Goal: Information Seeking & Learning: Learn about a topic

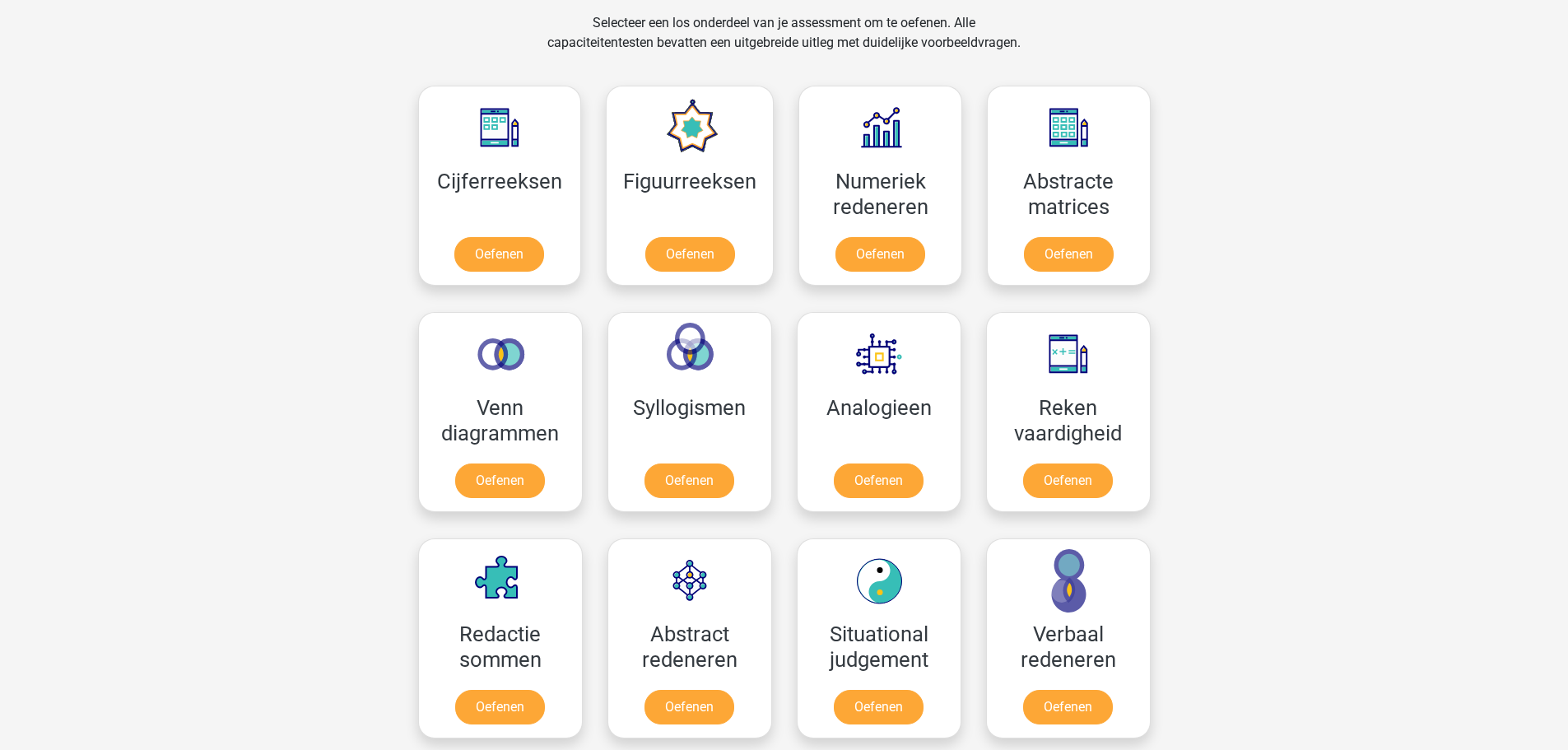
scroll to position [659, 0]
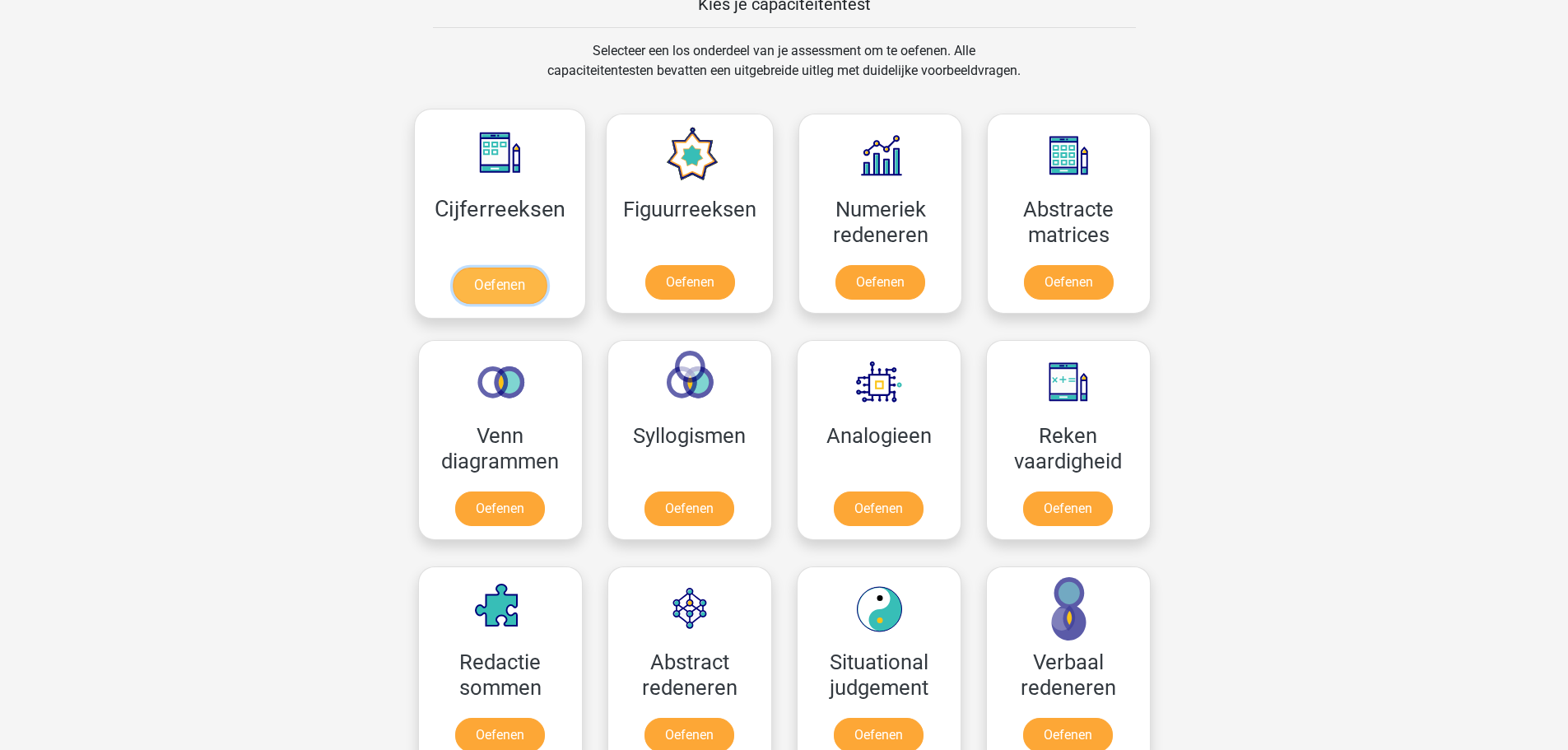
click at [483, 280] on link "Oefenen" at bounding box center [500, 285] width 94 height 36
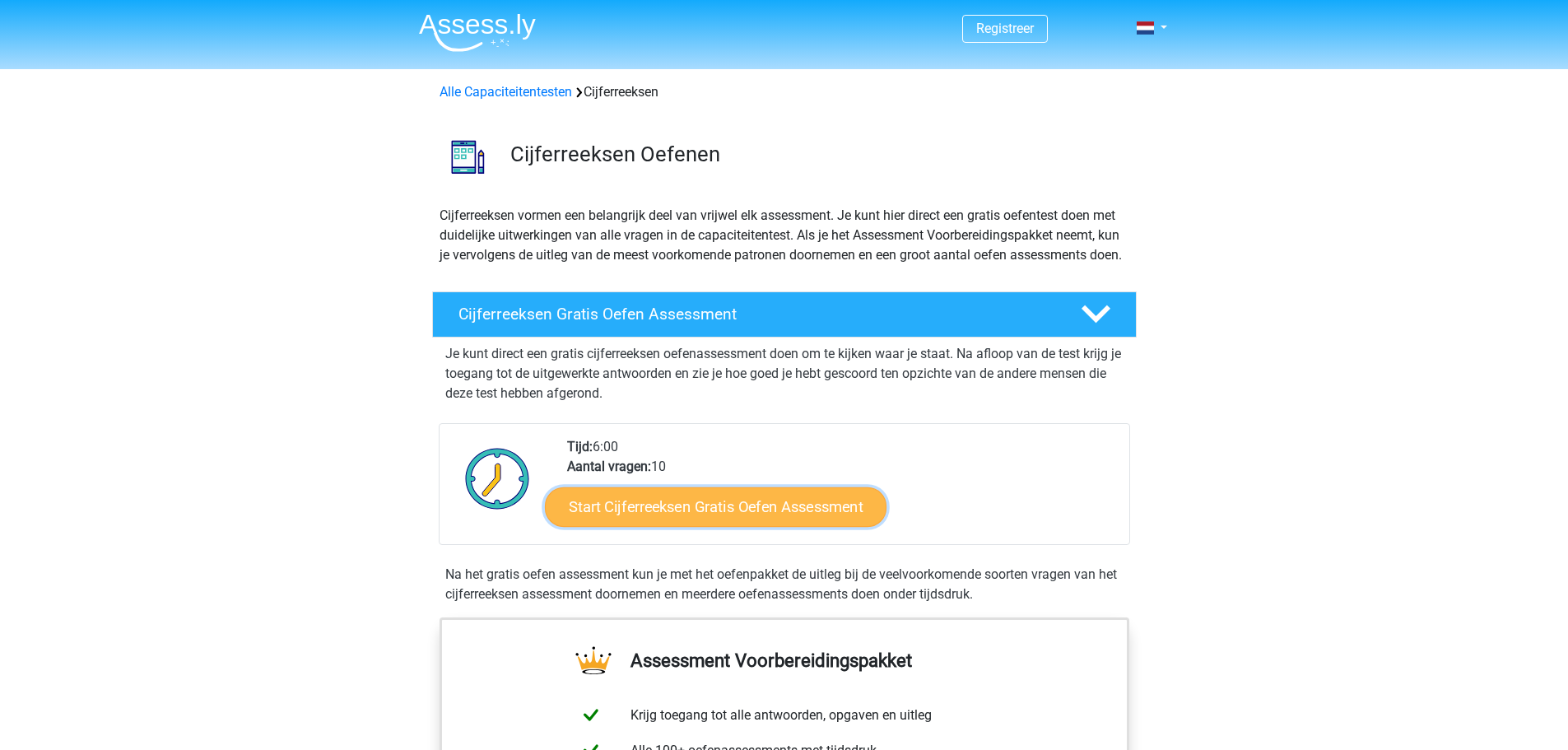
click at [718, 524] on link "Start Cijferreeksen Gratis Oefen Assessment" at bounding box center [715, 506] width 342 height 39
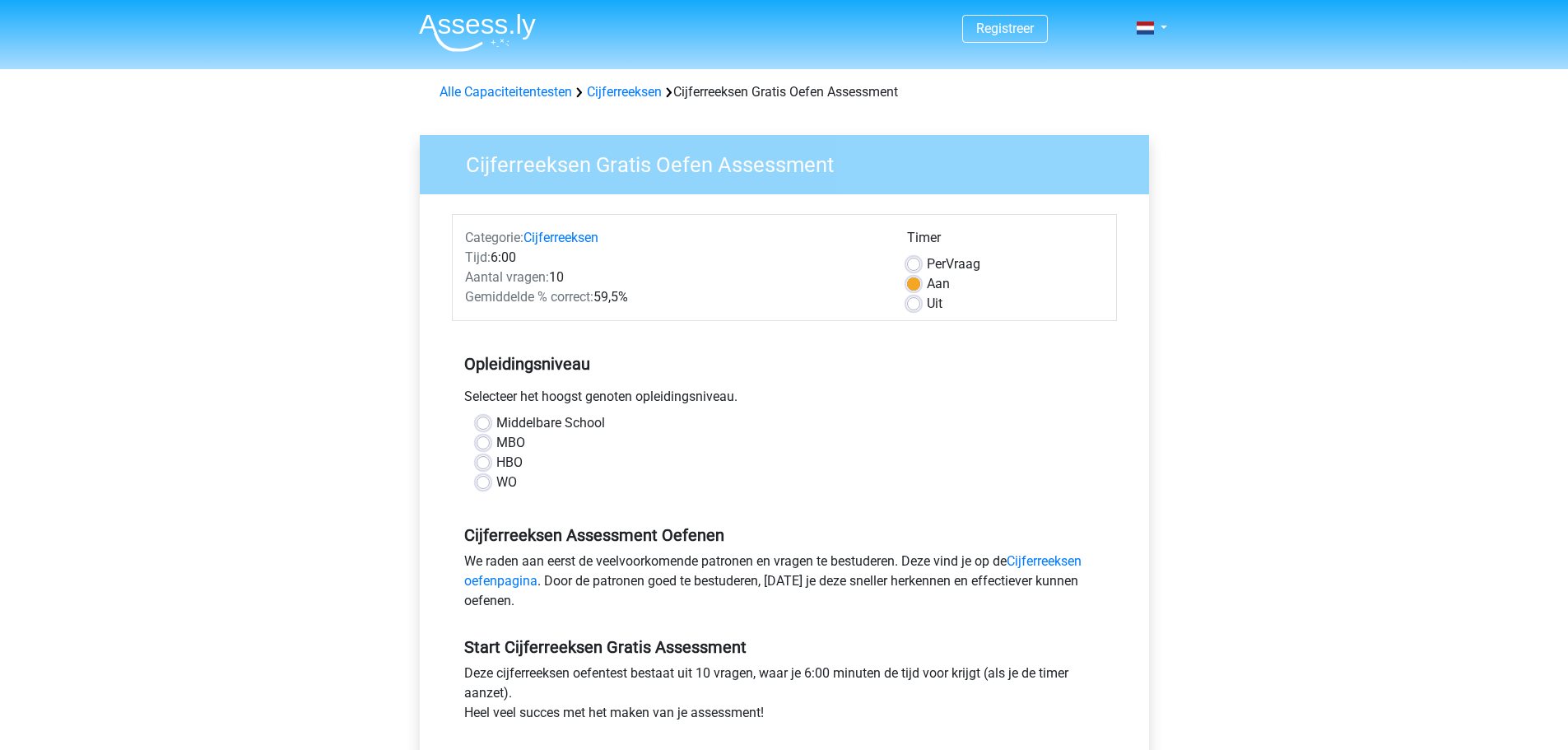
click at [497, 443] on label "MBO" at bounding box center [511, 443] width 28 height 20
click at [479, 443] on input "MBO" at bounding box center [482, 441] width 13 height 17
radio input "true"
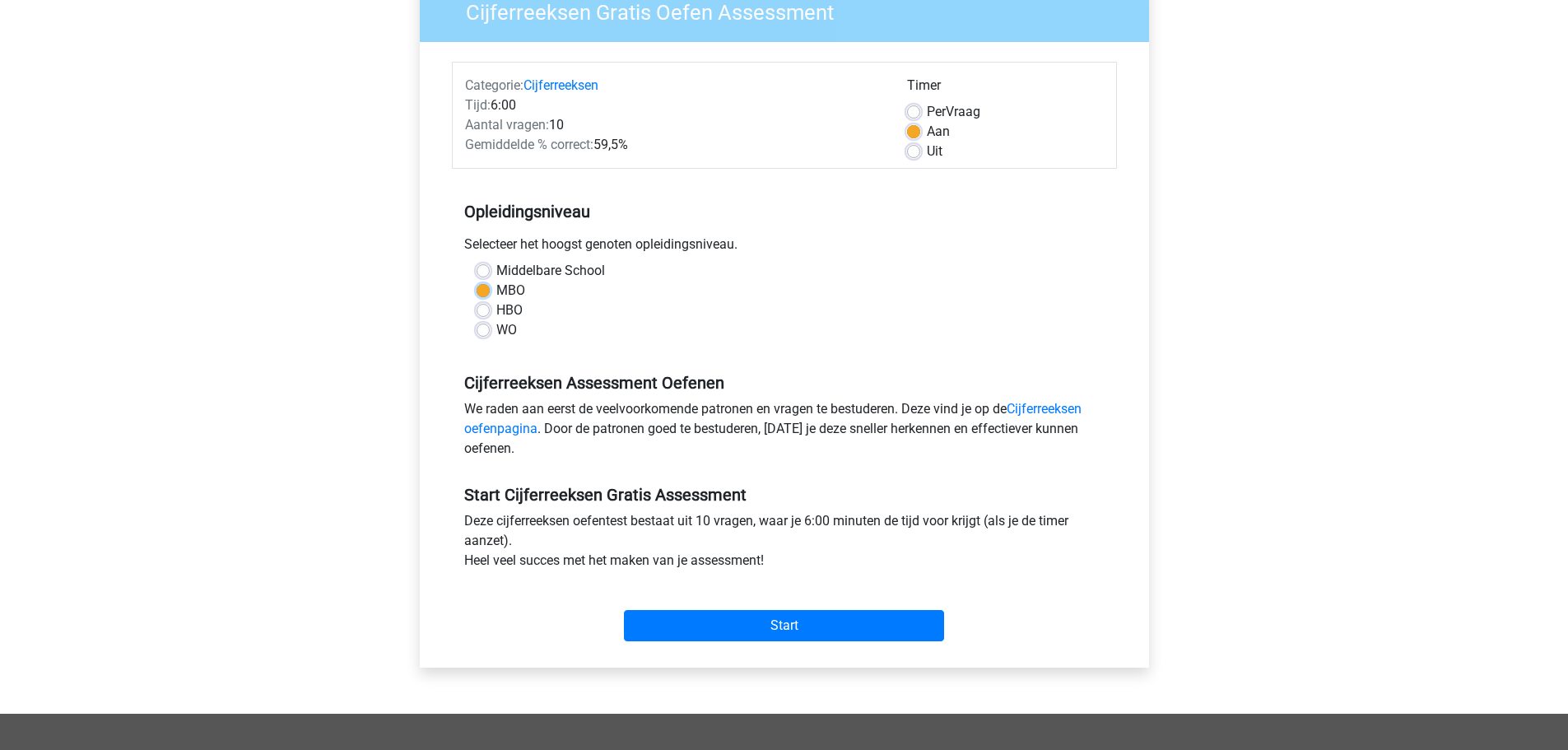
scroll to position [165, 0]
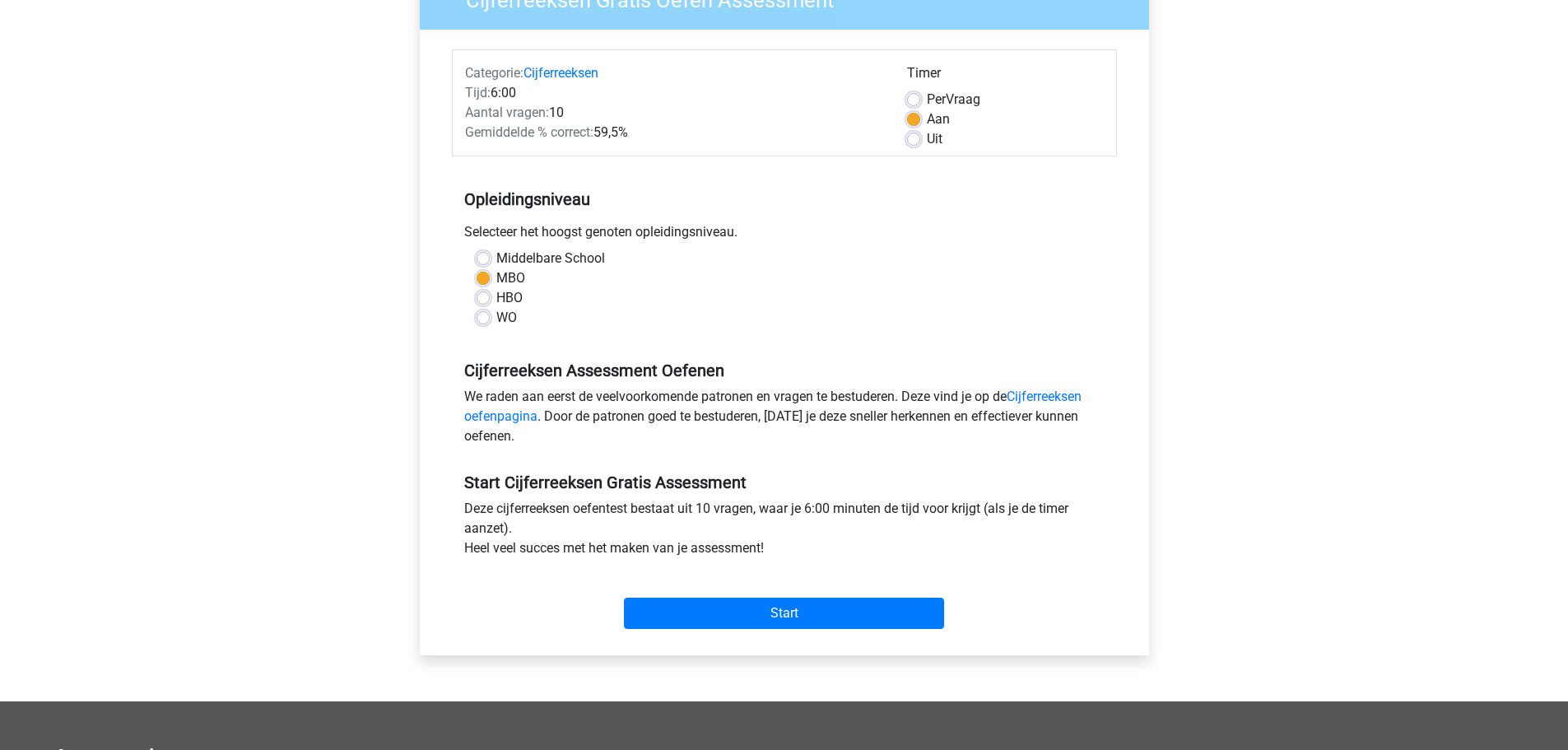
click at [497, 257] on label "Middelbare School" at bounding box center [551, 259] width 109 height 20
click at [486, 257] on input "Middelbare School" at bounding box center [482, 257] width 13 height 17
radio input "true"
click at [737, 600] on input "Start" at bounding box center [784, 614] width 320 height 31
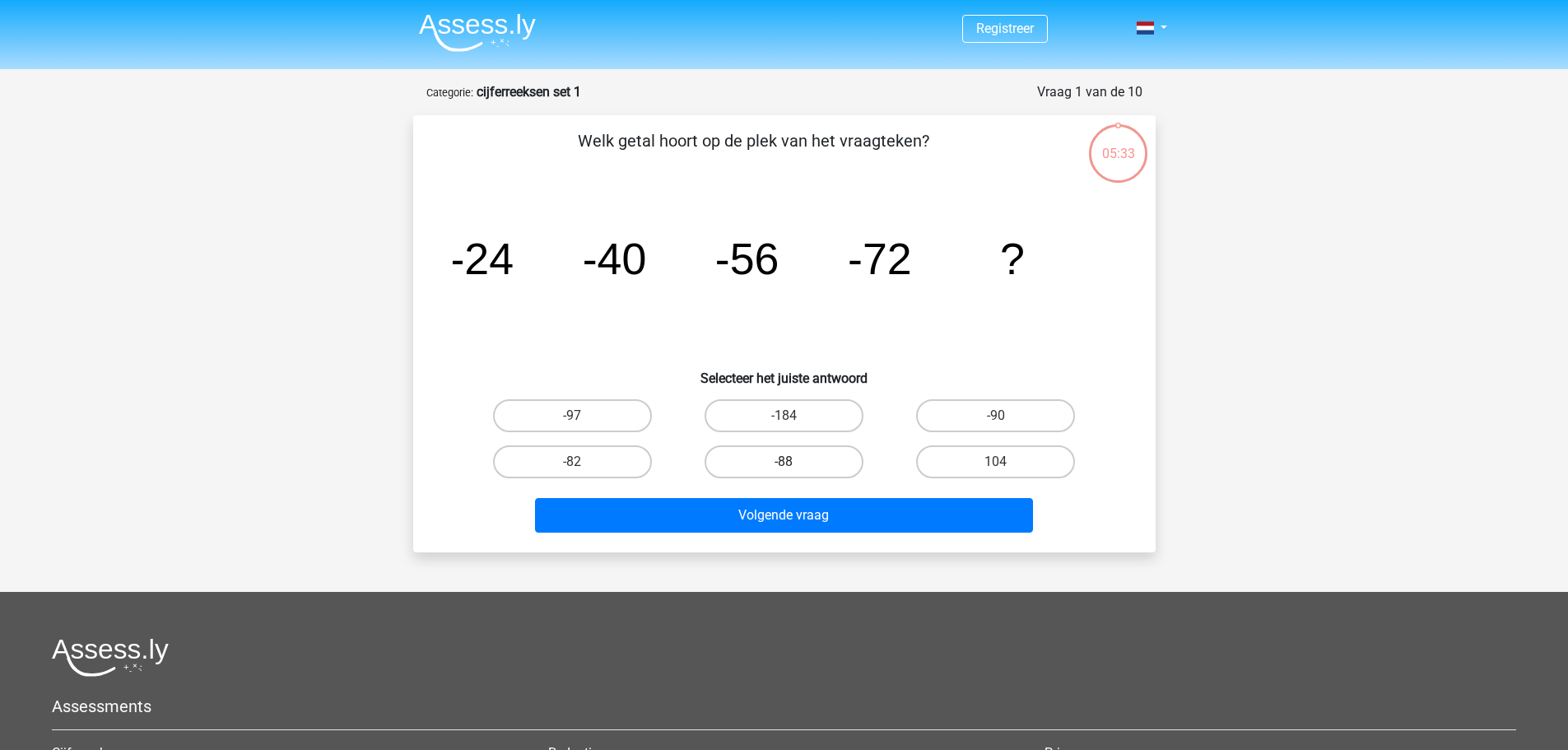
click at [794, 458] on label "-88" at bounding box center [784, 462] width 159 height 33
click at [794, 462] on input "-88" at bounding box center [789, 467] width 11 height 11
radio input "true"
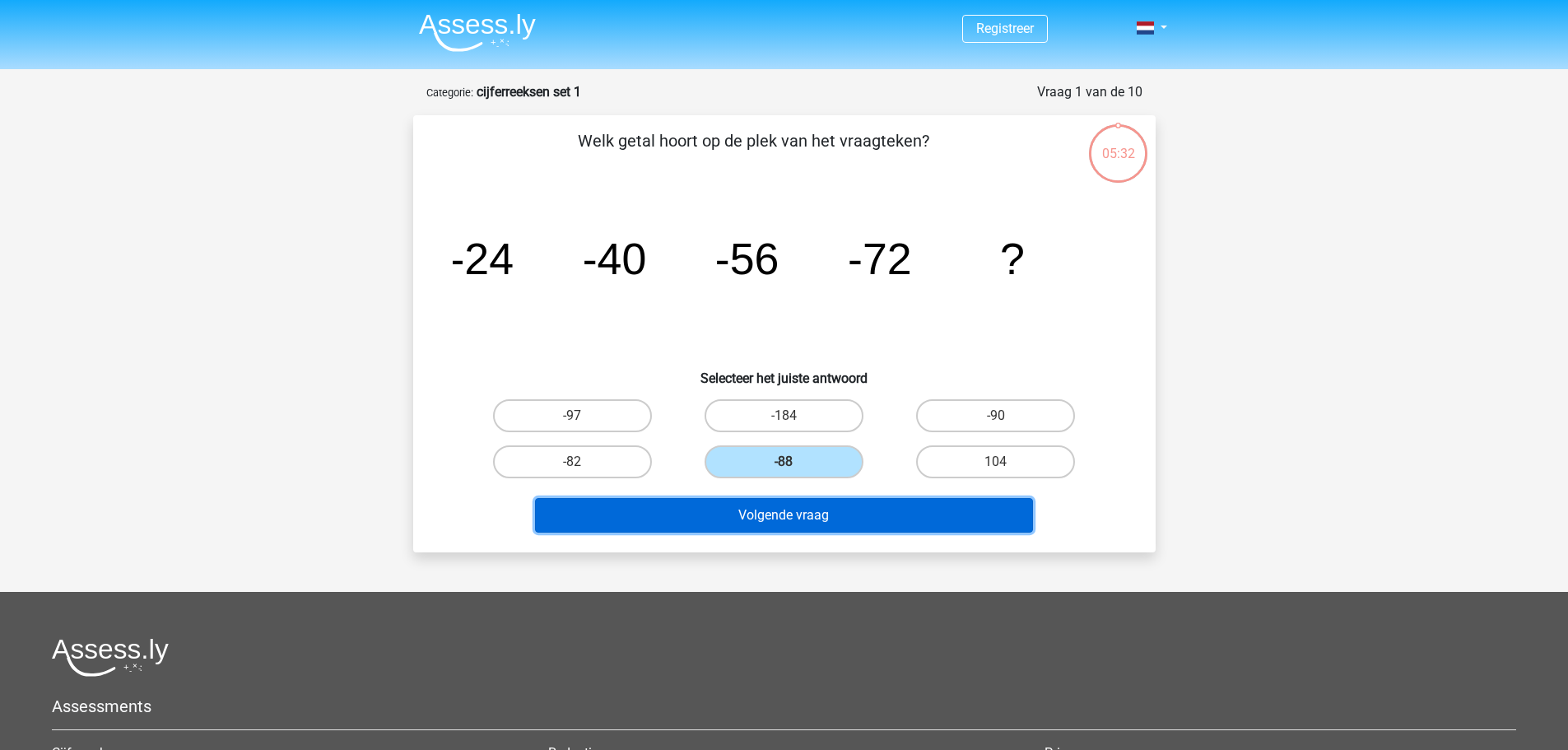
click at [777, 512] on button "Volgende vraag" at bounding box center [784, 515] width 498 height 34
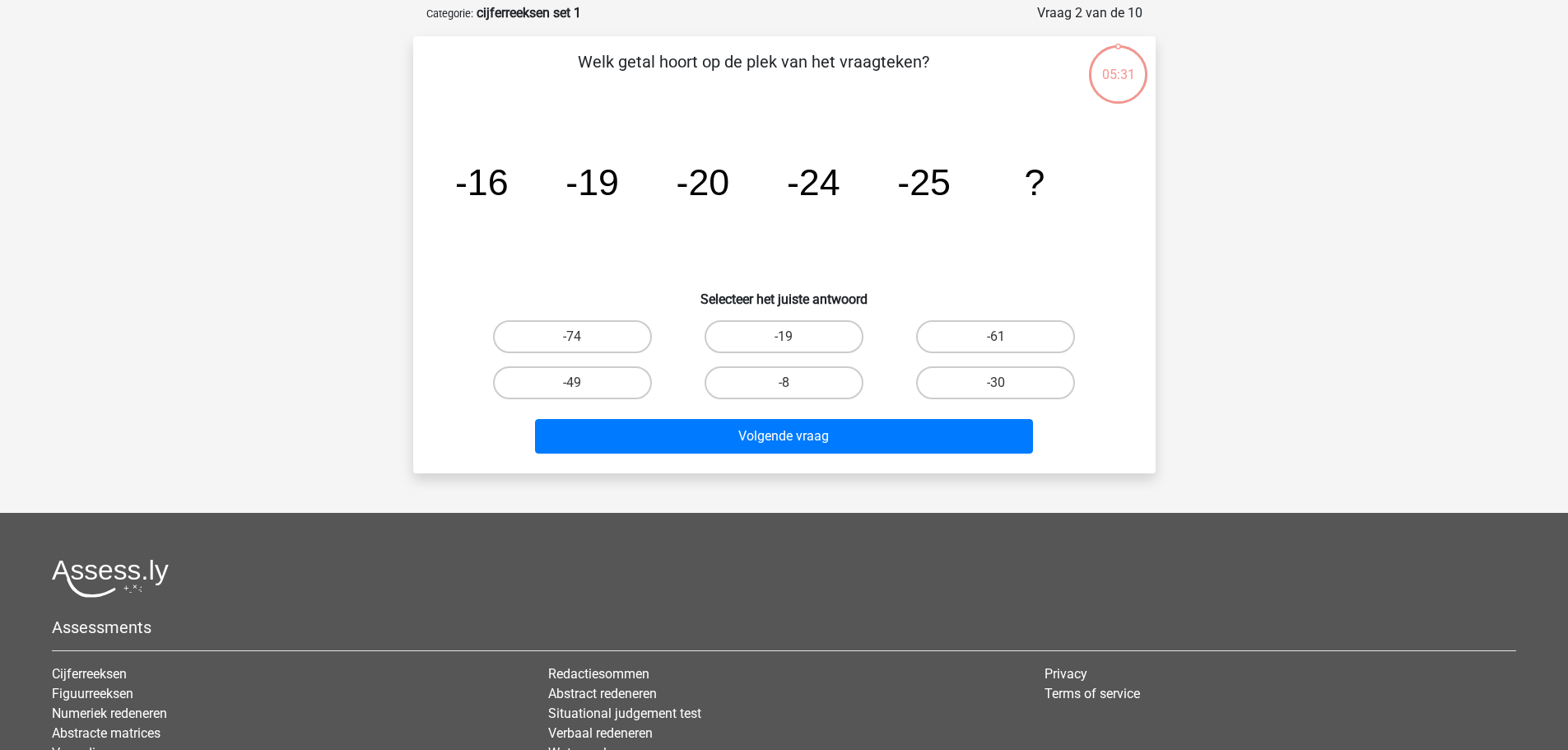
scroll to position [82, 0]
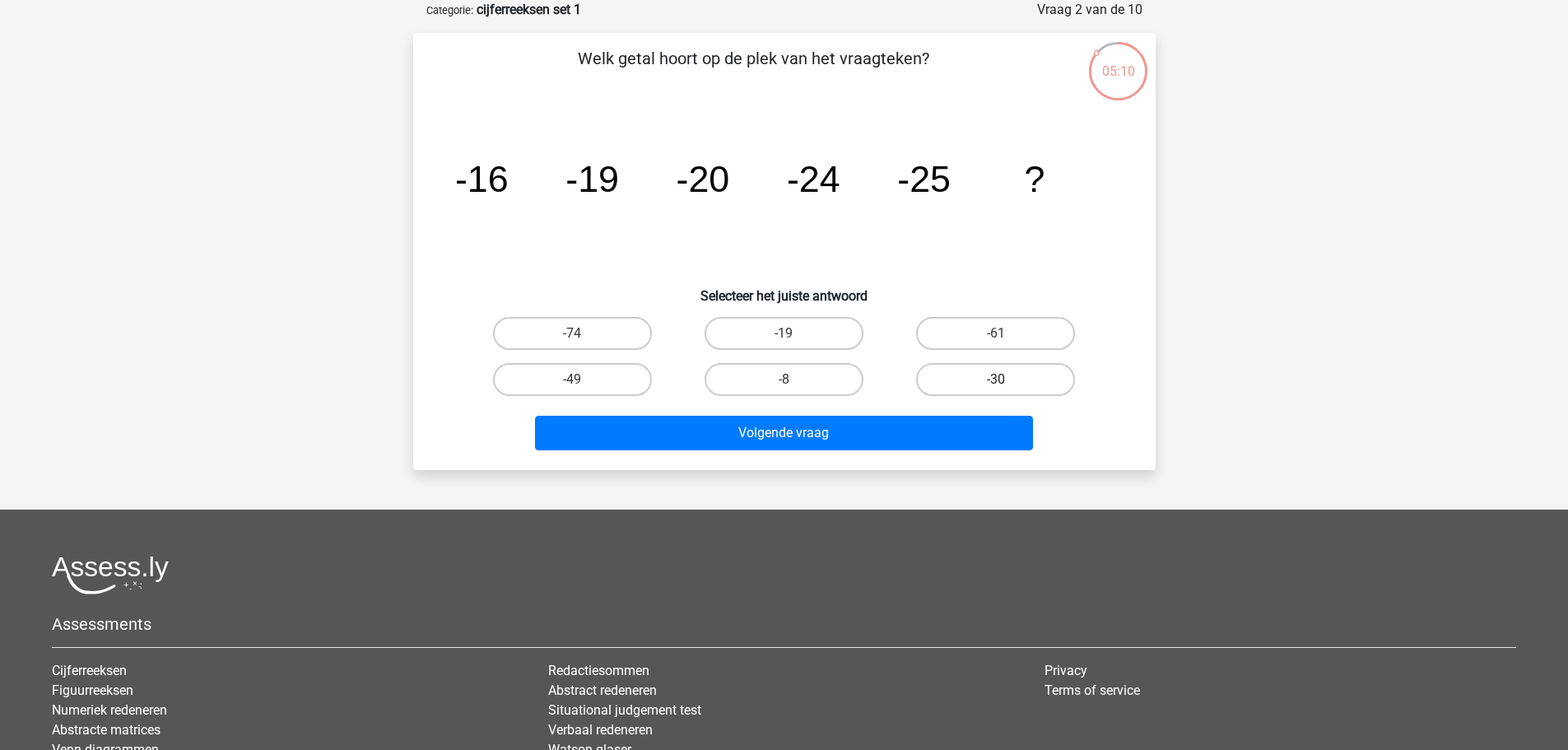
click at [1021, 392] on label "-30" at bounding box center [996, 379] width 159 height 33
click at [1006, 390] on input "-30" at bounding box center [1001, 384] width 11 height 11
radio input "true"
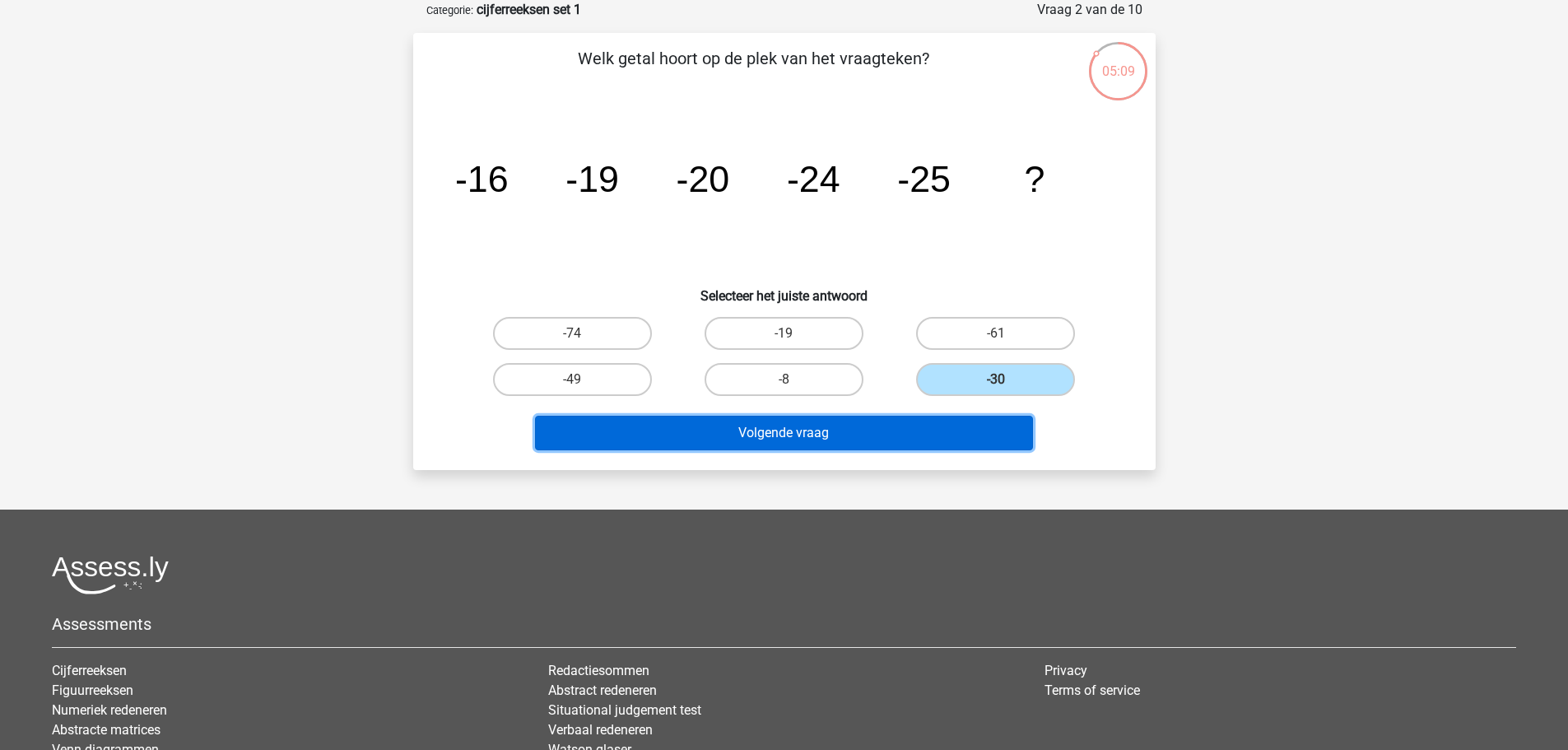
click at [779, 436] on button "Volgende vraag" at bounding box center [784, 432] width 498 height 34
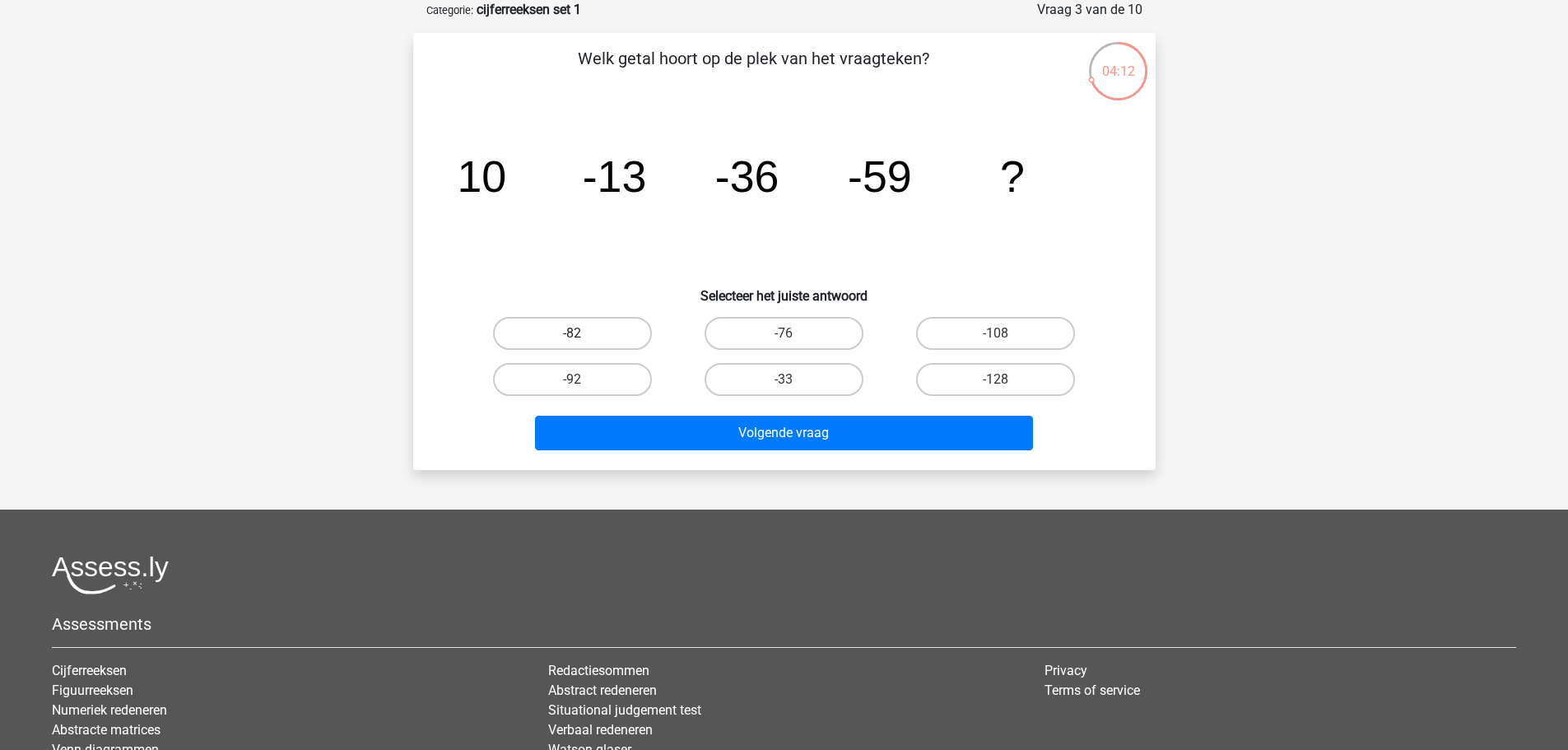
drag, startPoint x: 584, startPoint y: 327, endPoint x: 598, endPoint y: 335, distance: 16.1
click at [584, 327] on label "-82" at bounding box center [572, 333] width 159 height 33
click at [583, 333] on input "-82" at bounding box center [577, 338] width 11 height 11
radio input "true"
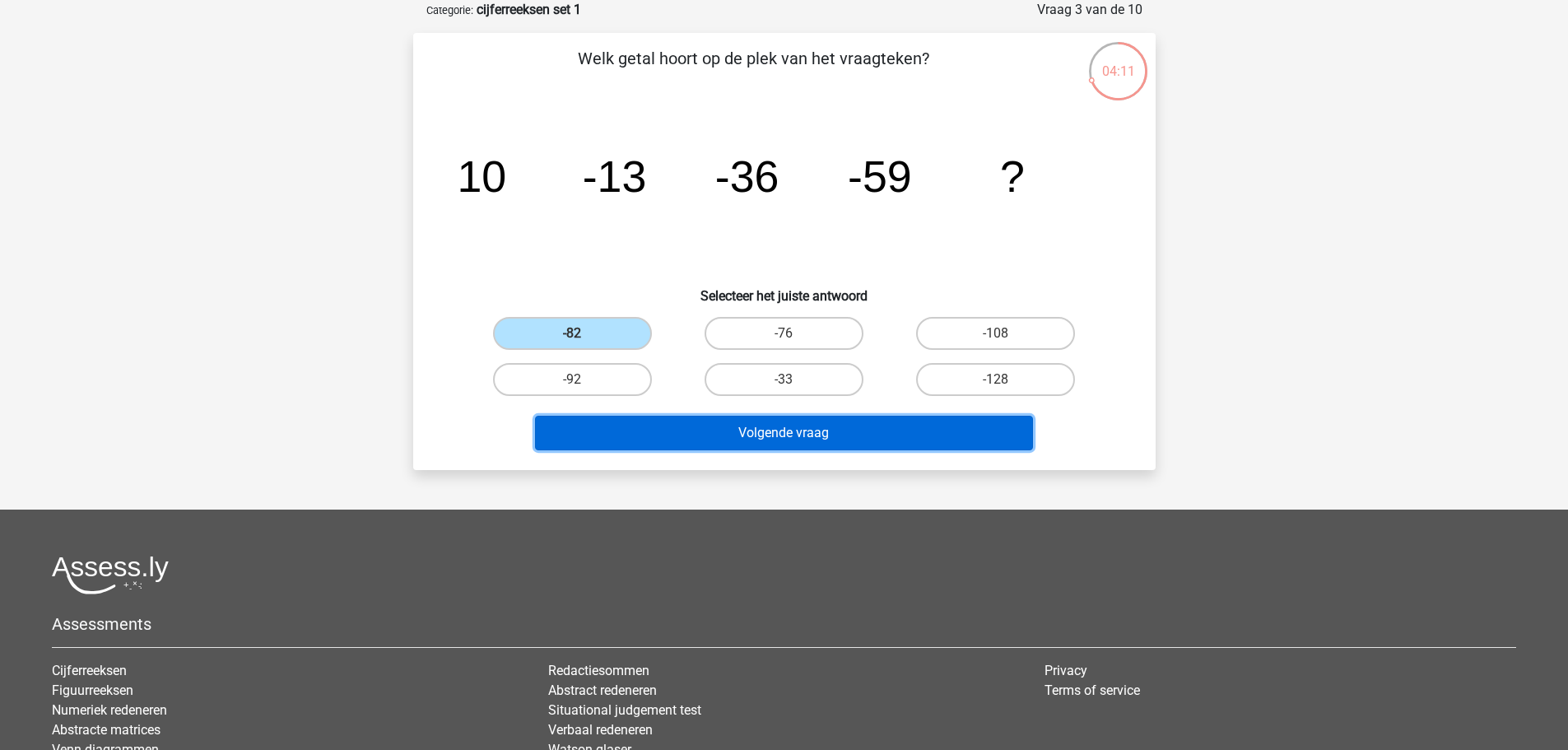
click at [754, 435] on button "Volgende vraag" at bounding box center [784, 432] width 498 height 34
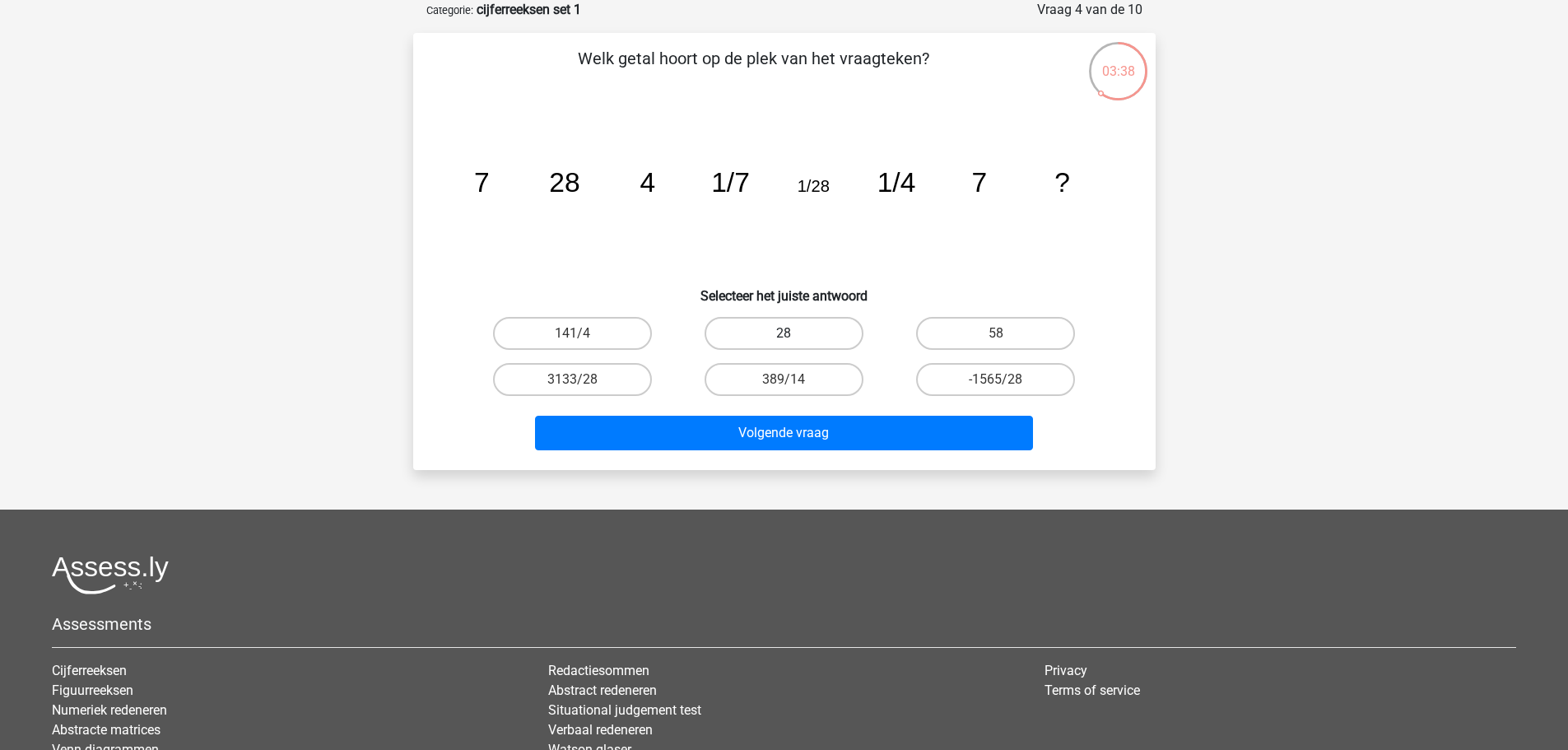
click at [780, 338] on label "28" at bounding box center [784, 333] width 159 height 33
click at [784, 338] on input "28" at bounding box center [789, 338] width 11 height 11
radio input "true"
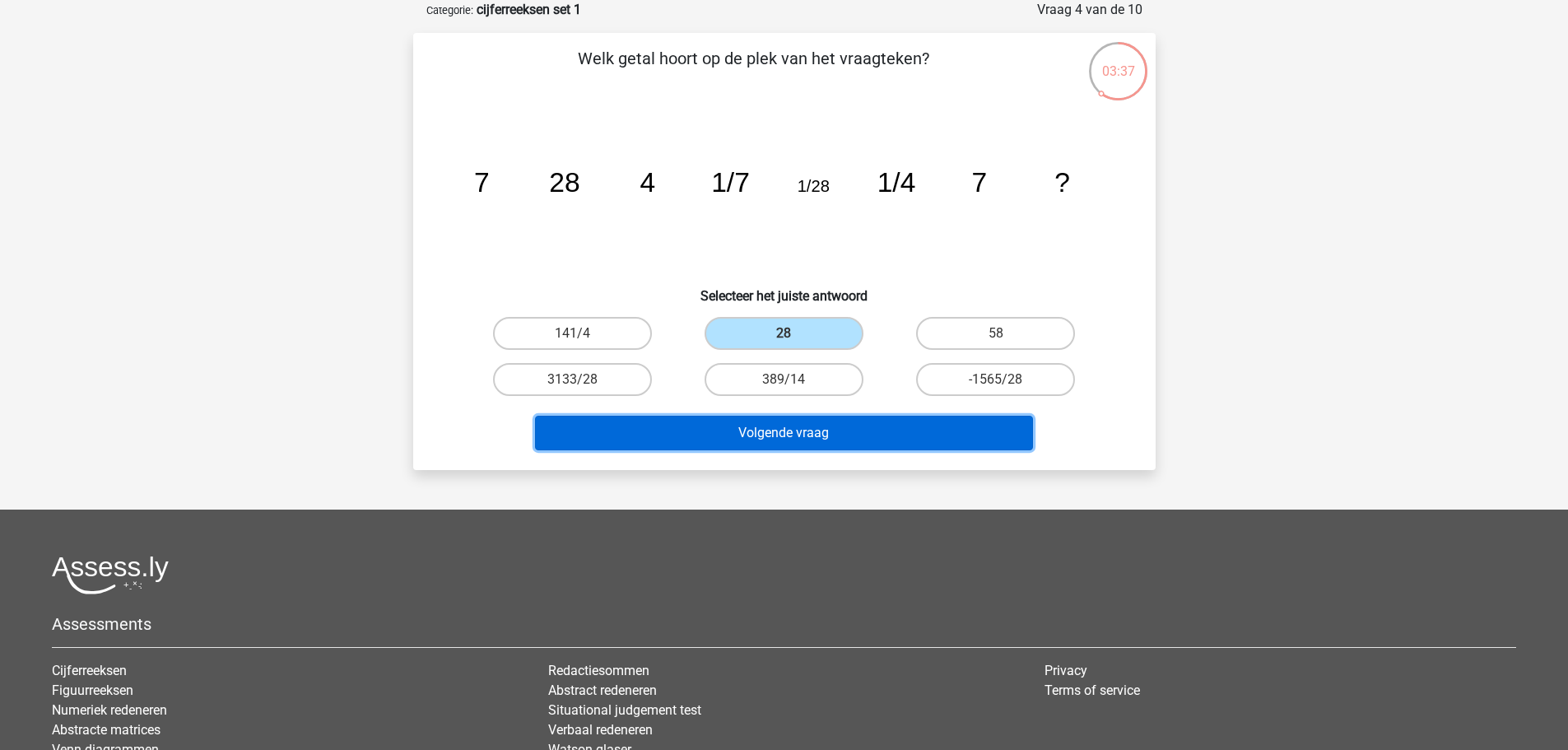
click at [795, 440] on button "Volgende vraag" at bounding box center [784, 432] width 498 height 34
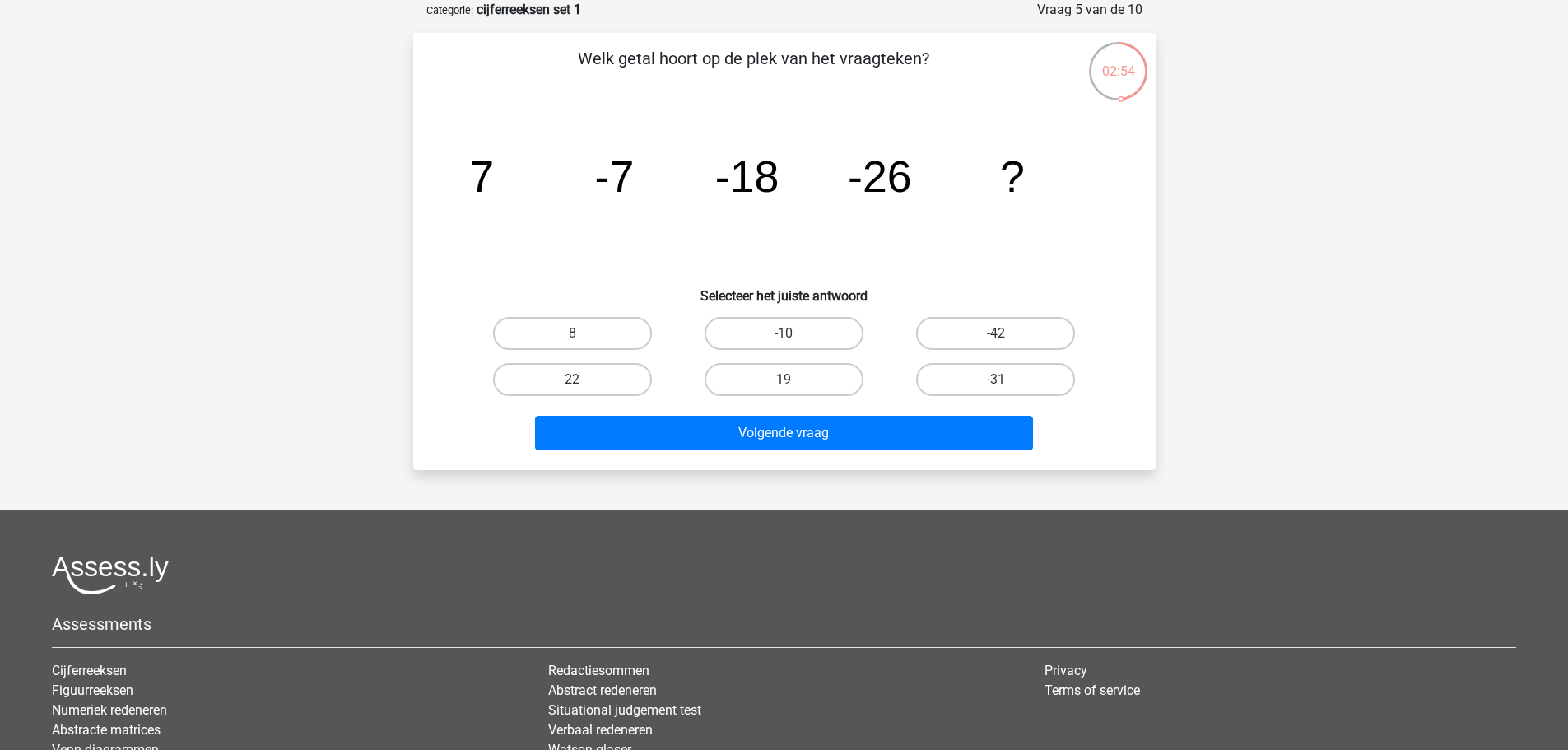
click at [998, 383] on input "-31" at bounding box center [1001, 384] width 11 height 11
radio input "true"
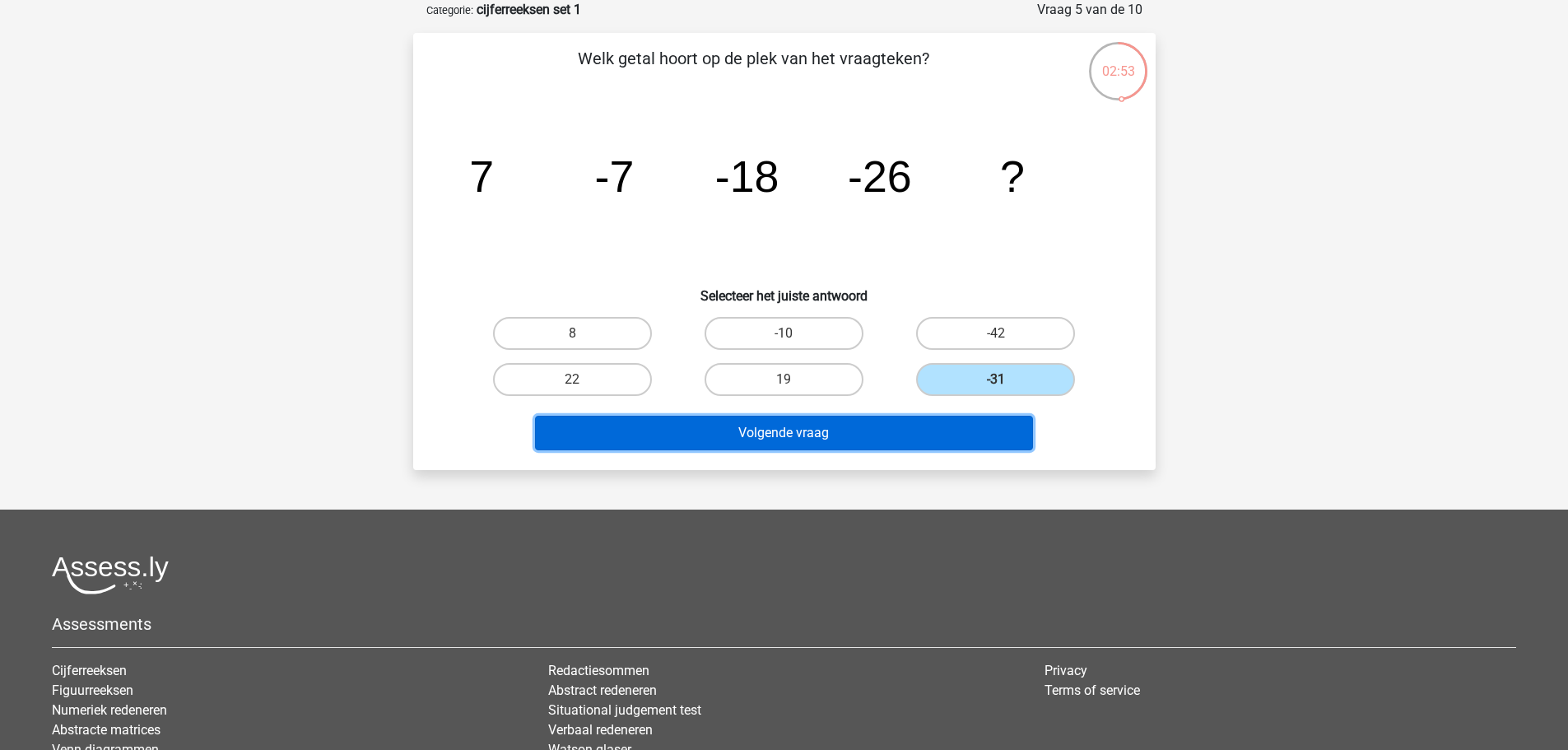
click at [869, 435] on button "Volgende vraag" at bounding box center [784, 432] width 498 height 34
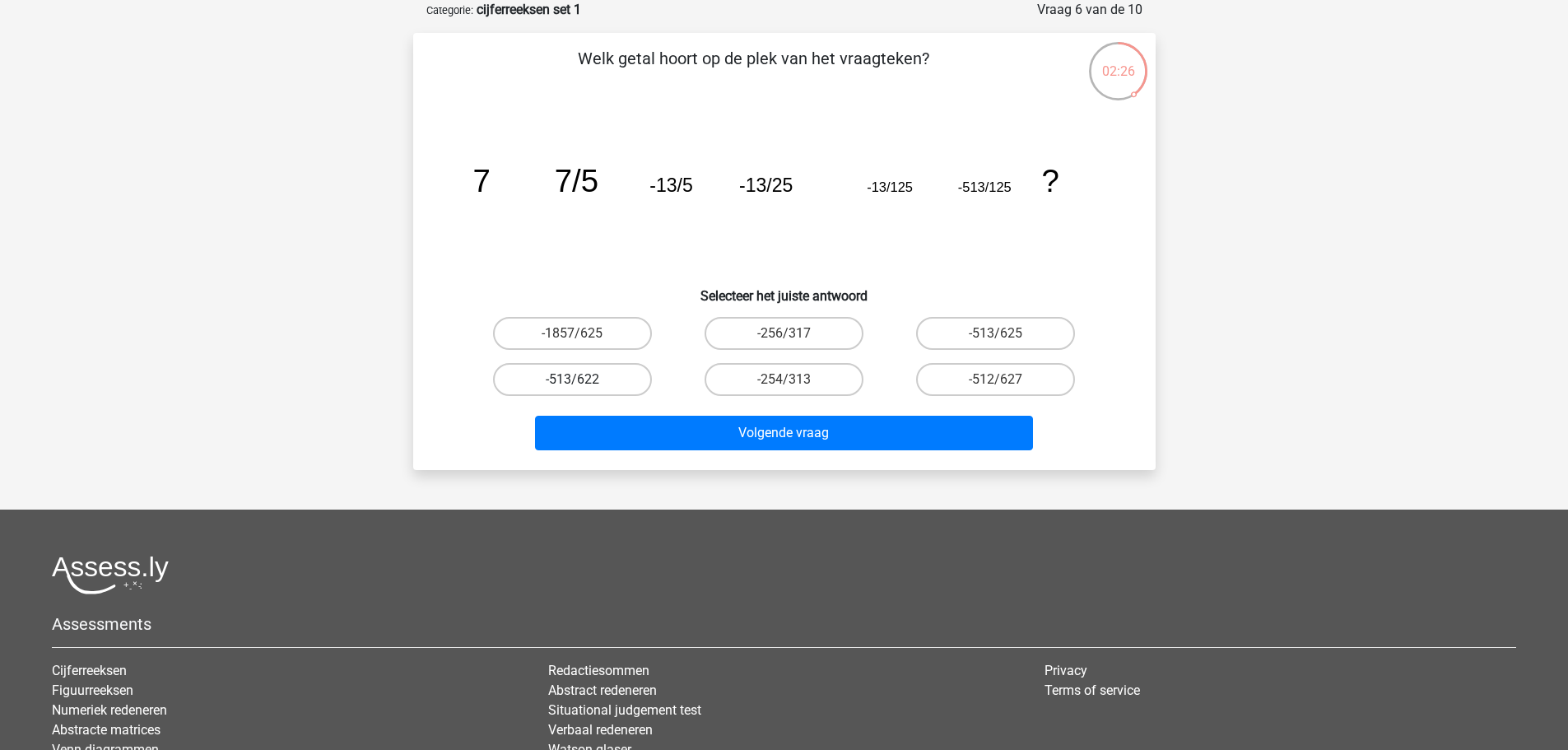
click at [596, 384] on label "-513/622" at bounding box center [572, 379] width 159 height 33
click at [583, 384] on input "-513/622" at bounding box center [577, 384] width 11 height 11
radio input "true"
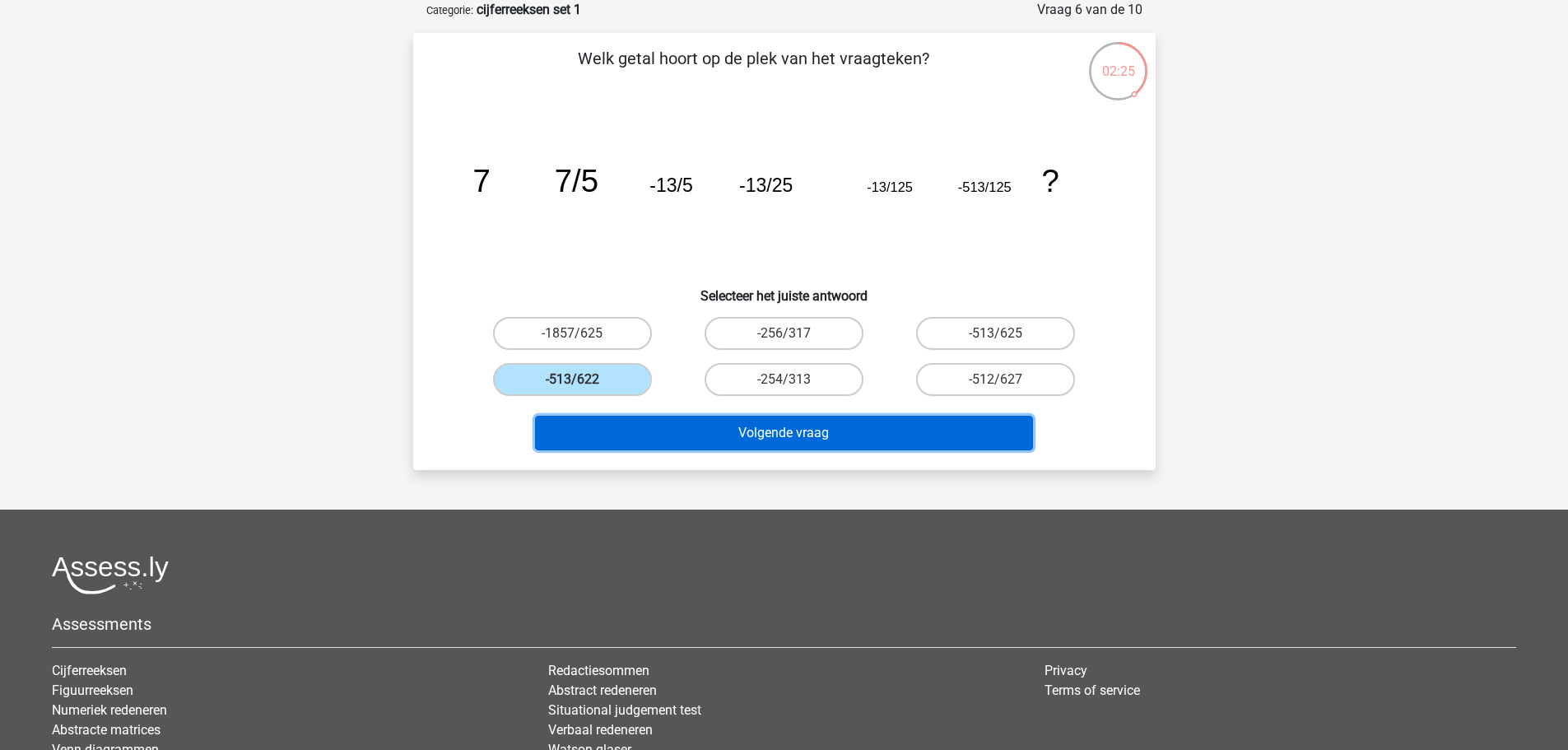
click at [738, 435] on button "Volgende vraag" at bounding box center [784, 432] width 498 height 34
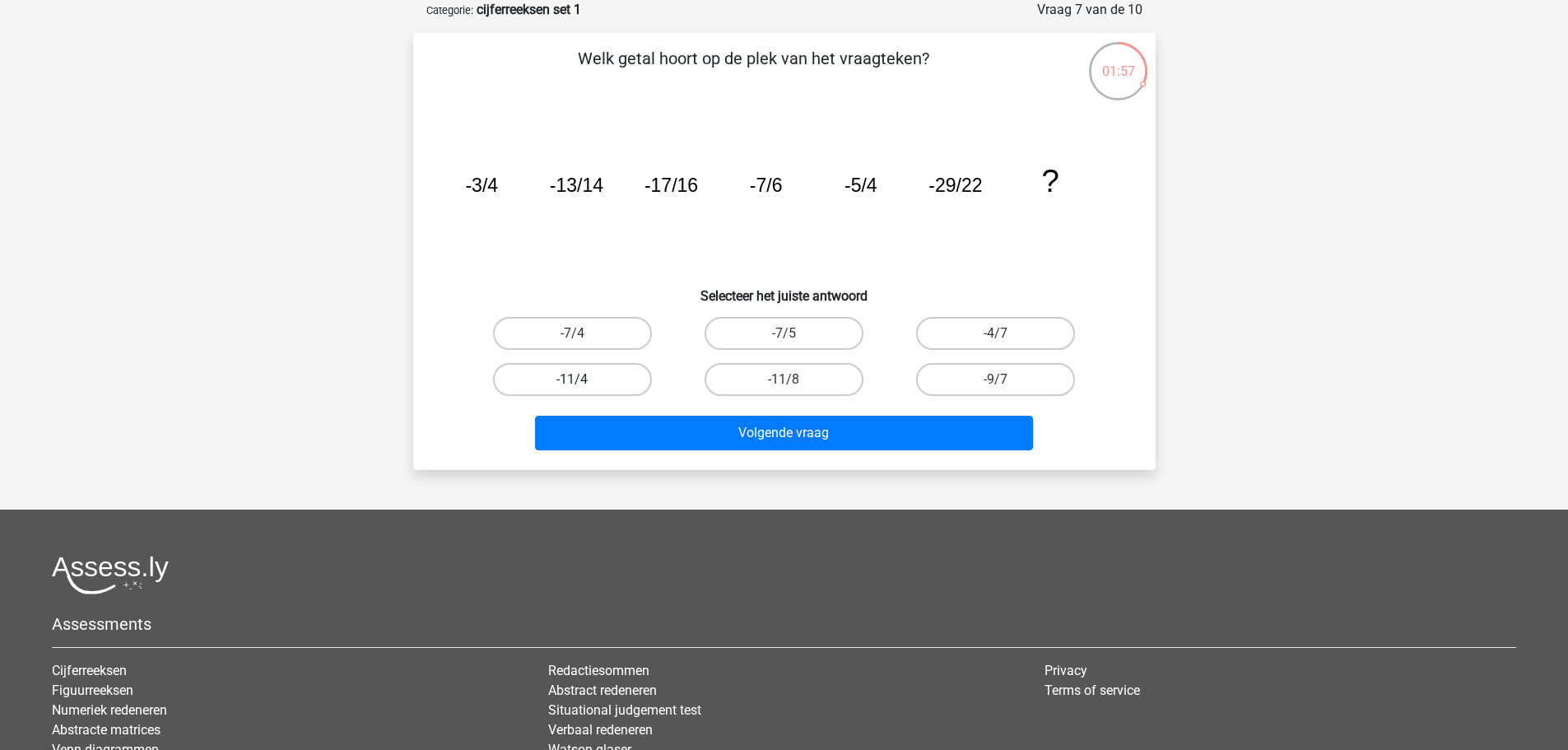
click at [605, 382] on label "-11/4" at bounding box center [572, 379] width 159 height 33
click at [583, 382] on input "-11/4" at bounding box center [577, 384] width 11 height 11
radio input "true"
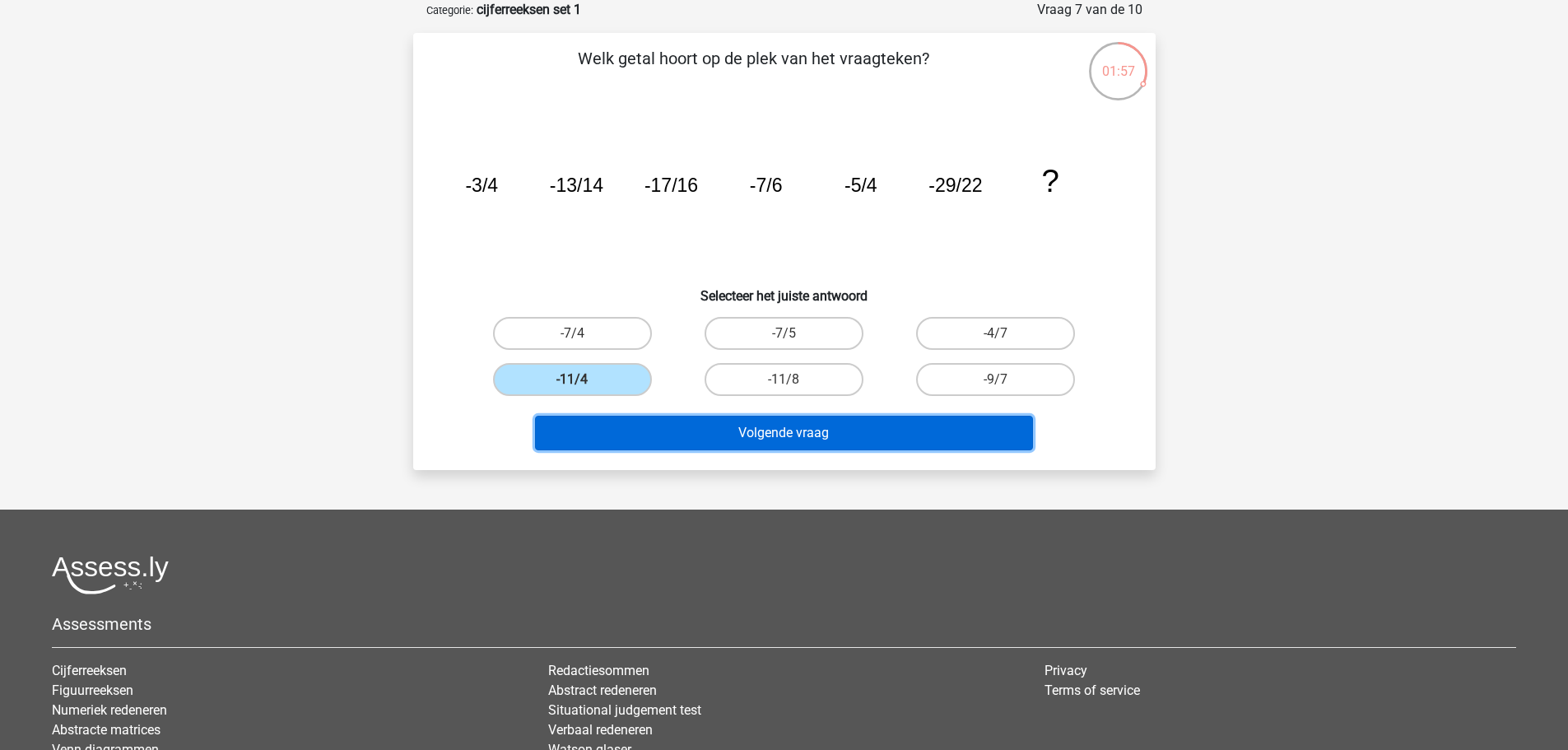
click at [716, 445] on button "Volgende vraag" at bounding box center [784, 432] width 498 height 34
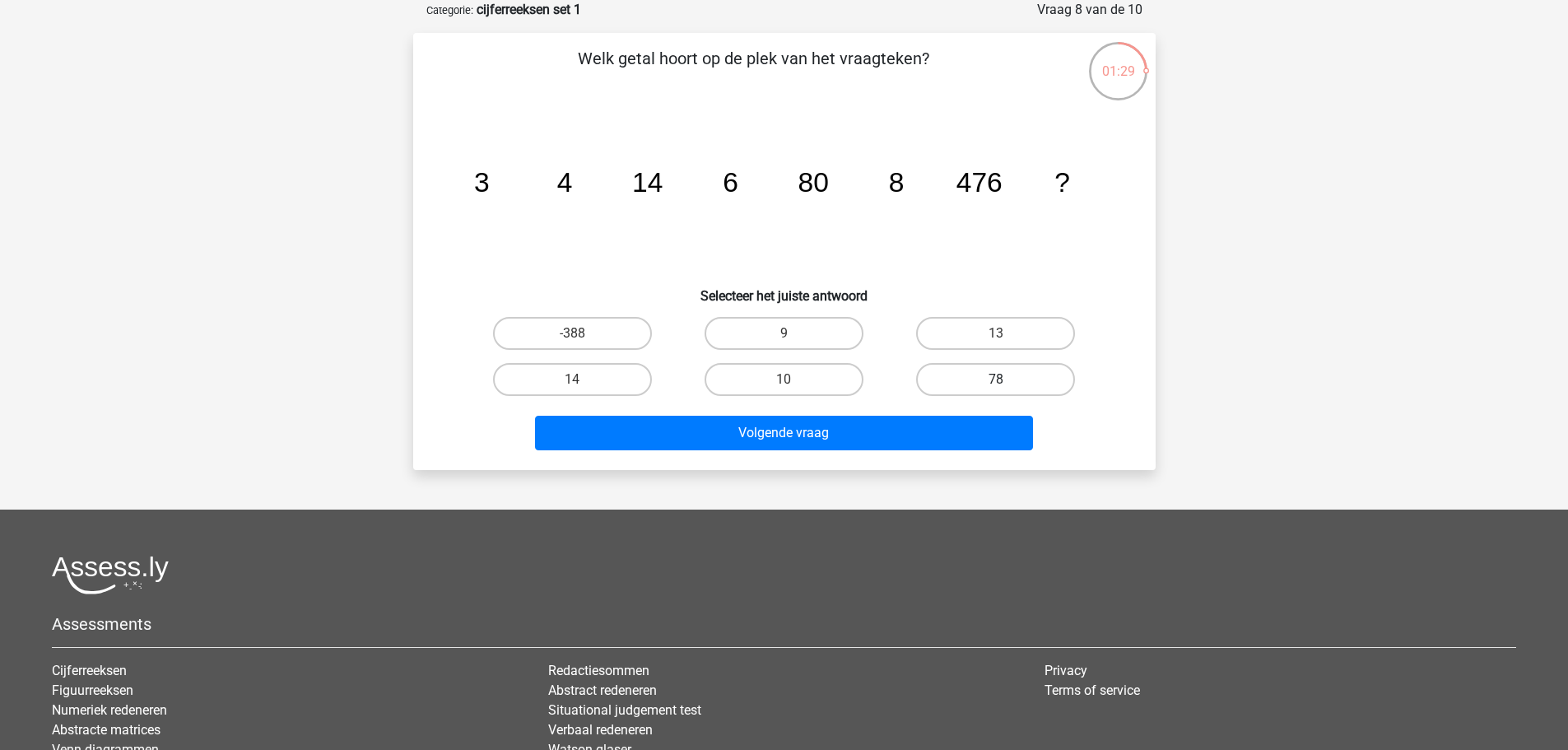
click at [1059, 377] on label "78" at bounding box center [996, 379] width 159 height 33
click at [1006, 379] on input "78" at bounding box center [1001, 384] width 11 height 11
radio input "true"
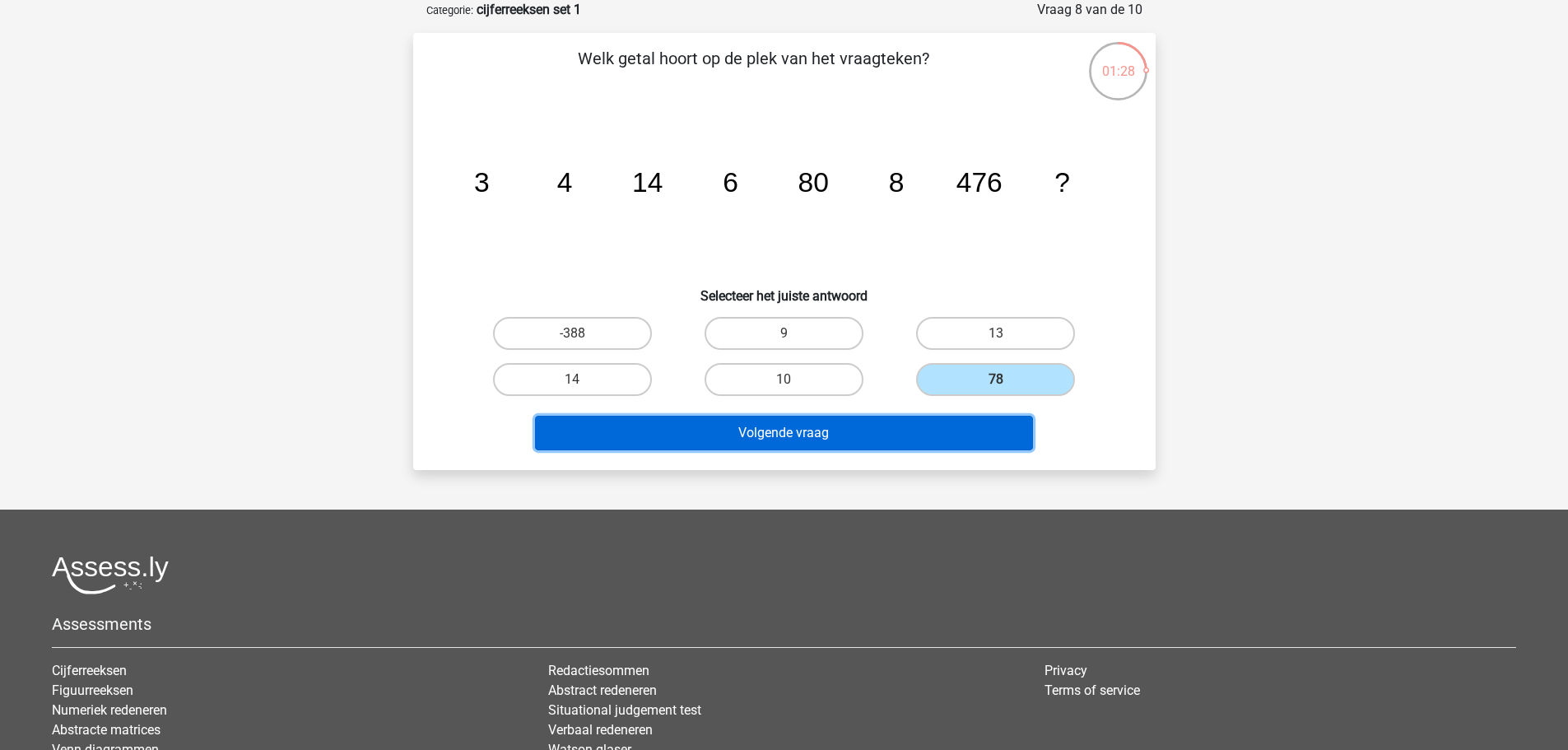
click at [826, 434] on button "Volgende vraag" at bounding box center [784, 432] width 498 height 34
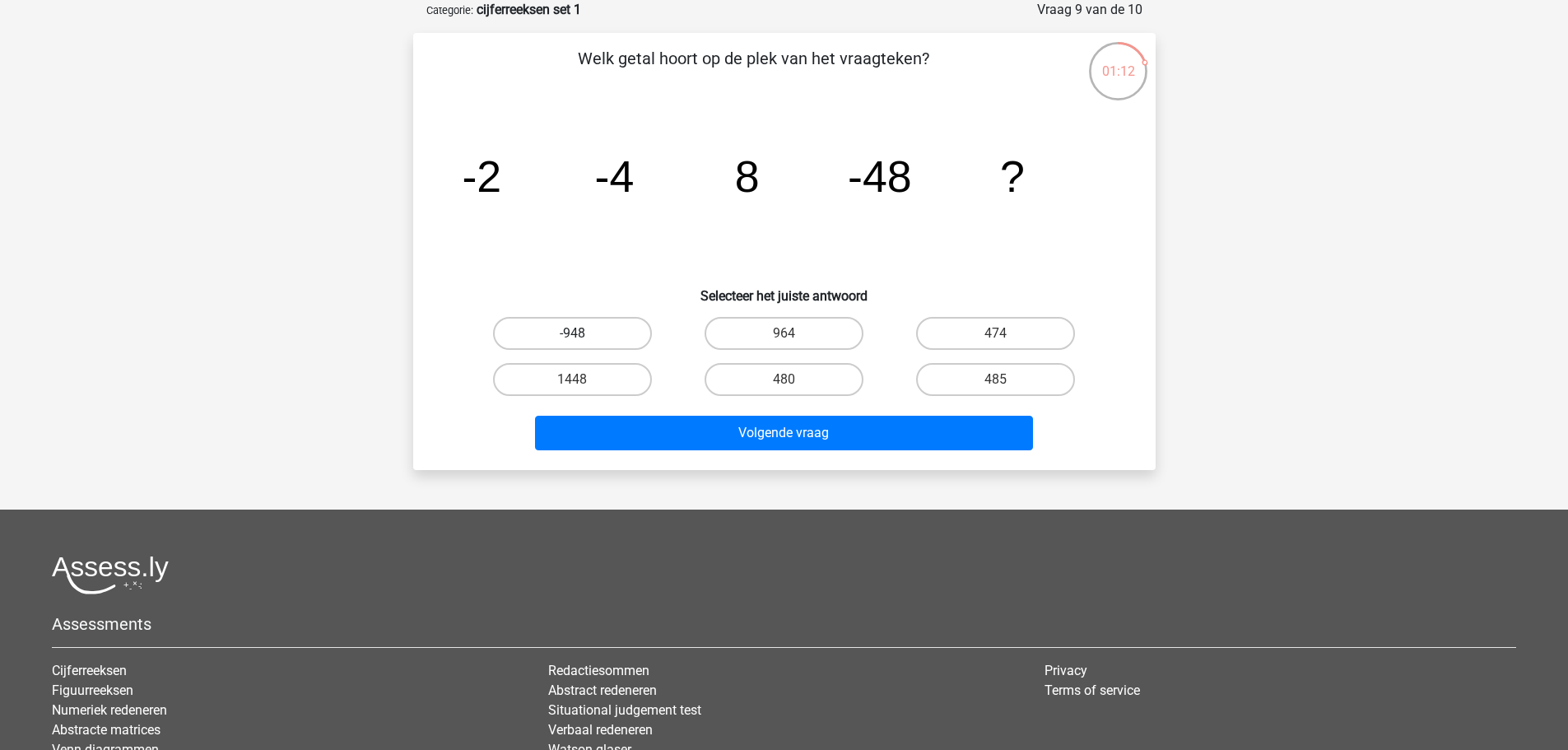
click at [558, 331] on label "-948" at bounding box center [572, 333] width 159 height 33
click at [572, 333] on input "-948" at bounding box center [577, 338] width 11 height 11
radio input "true"
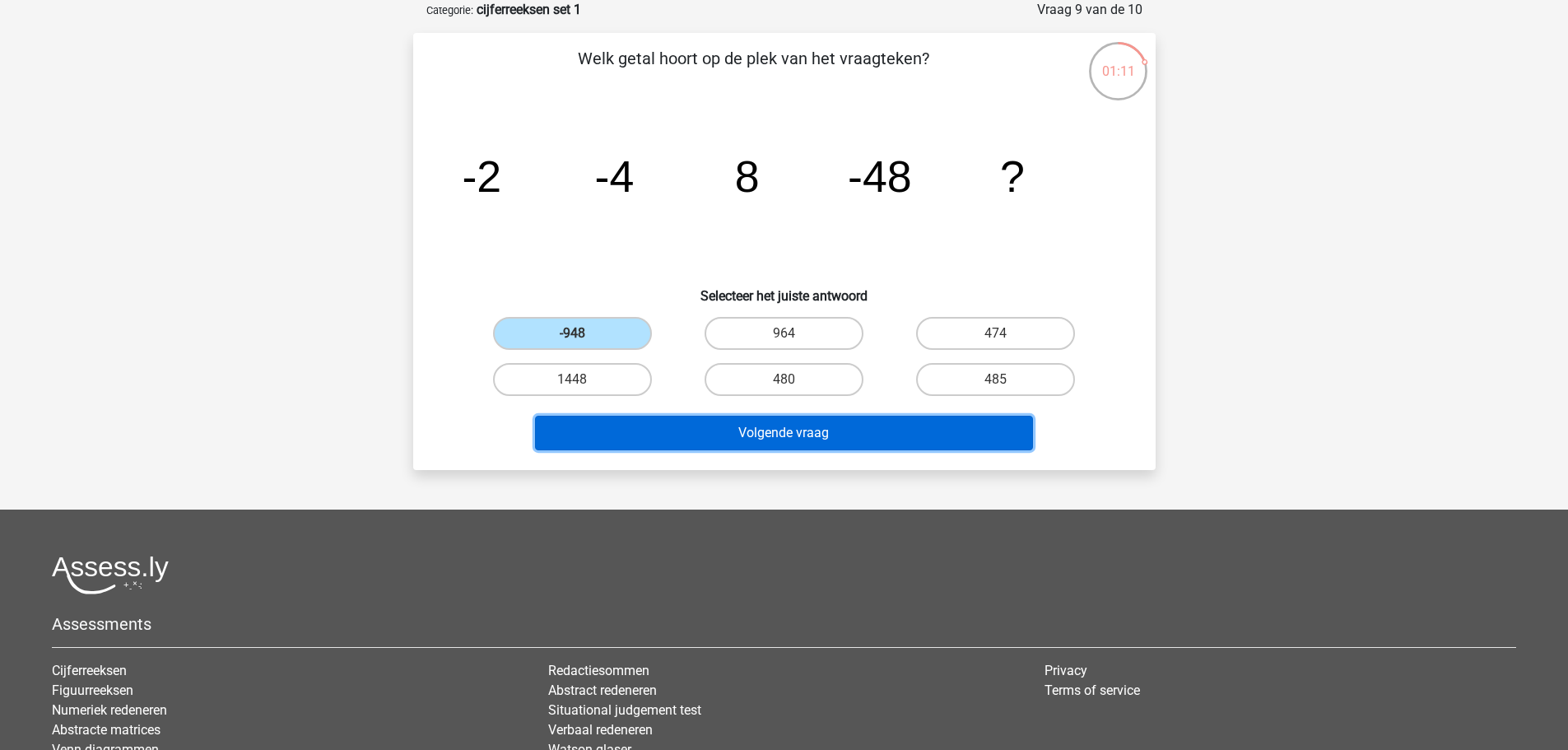
click at [602, 444] on button "Volgende vraag" at bounding box center [784, 432] width 498 height 34
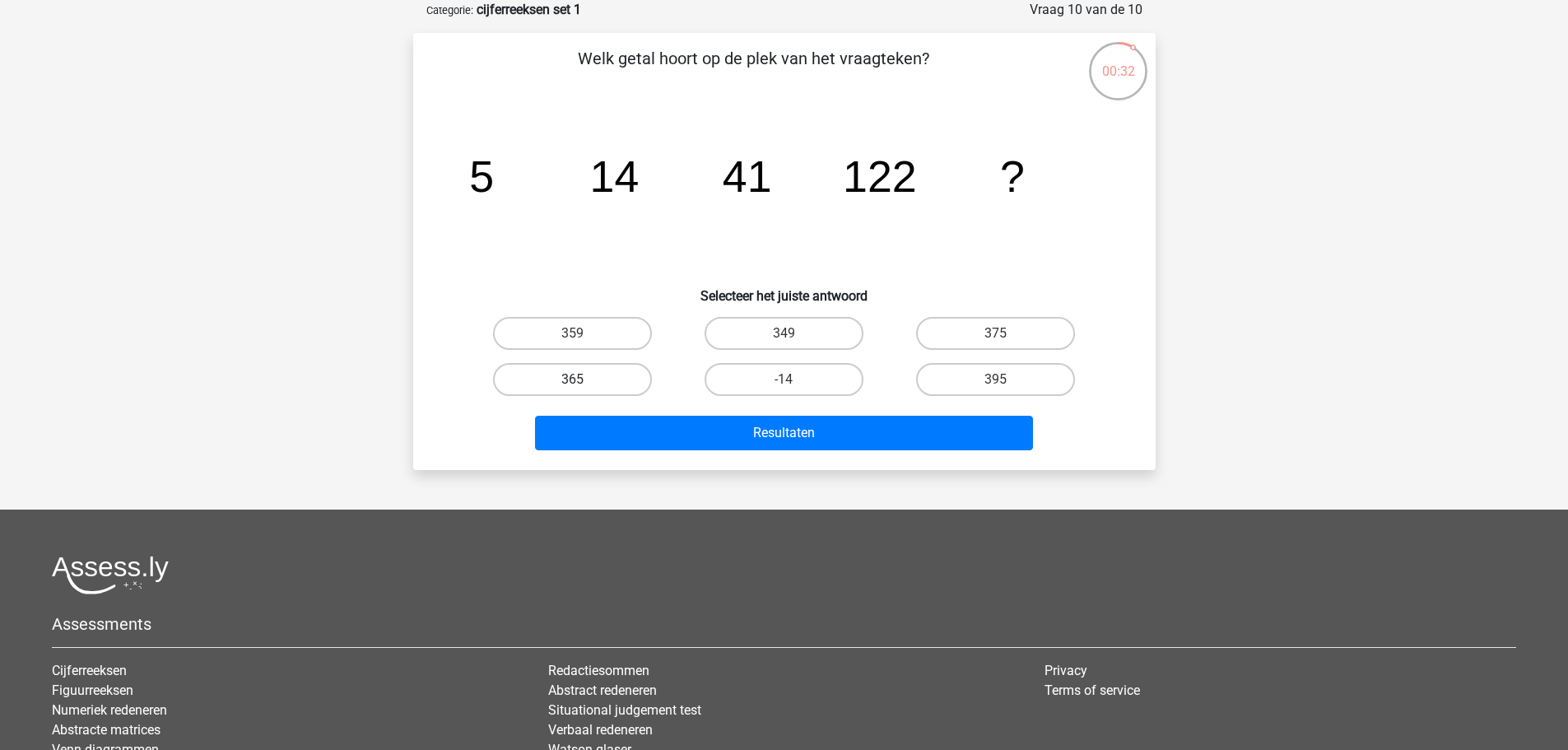
click at [589, 367] on label "365" at bounding box center [572, 379] width 159 height 33
click at [583, 379] on input "365" at bounding box center [577, 384] width 11 height 11
radio input "true"
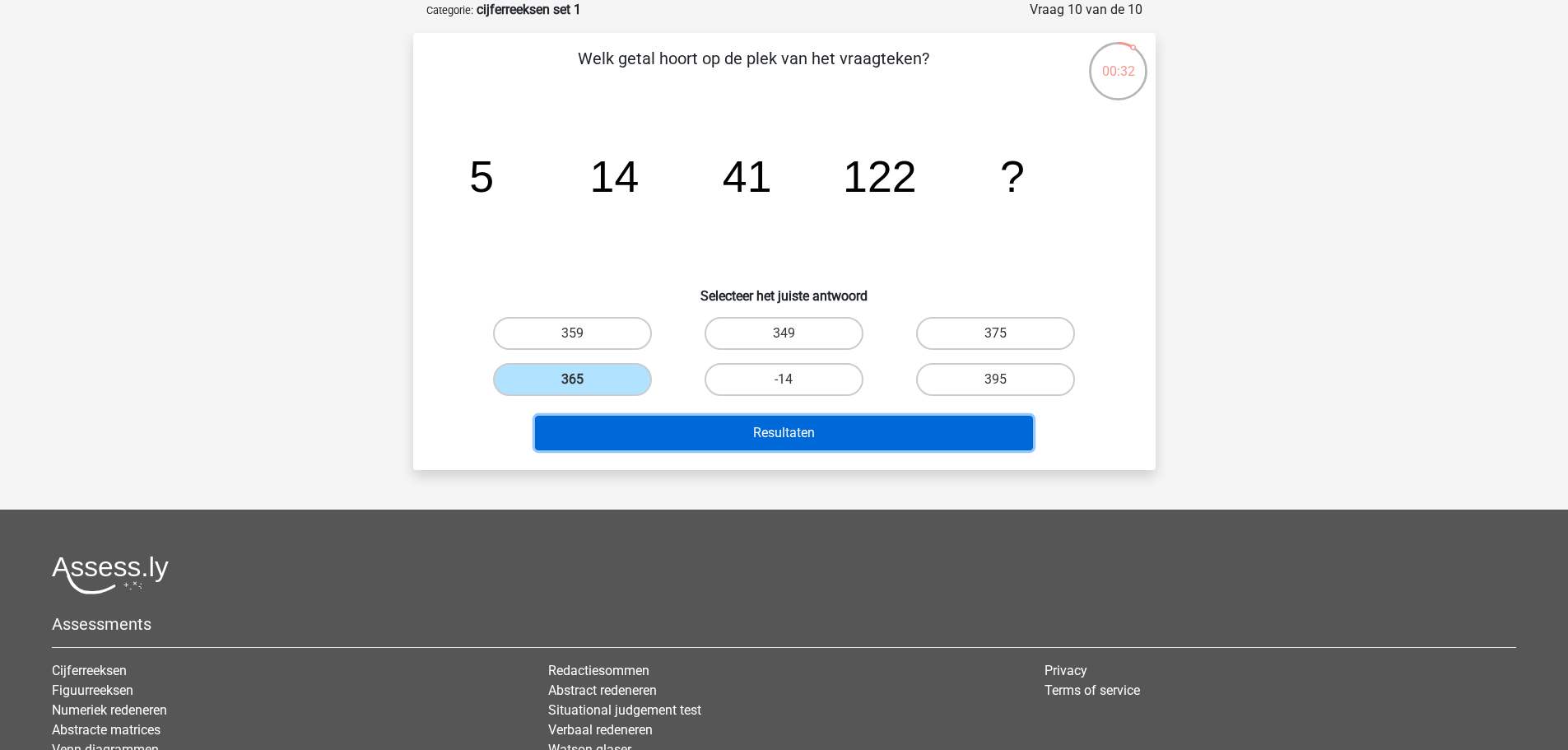
click at [610, 433] on button "Resultaten" at bounding box center [784, 432] width 498 height 34
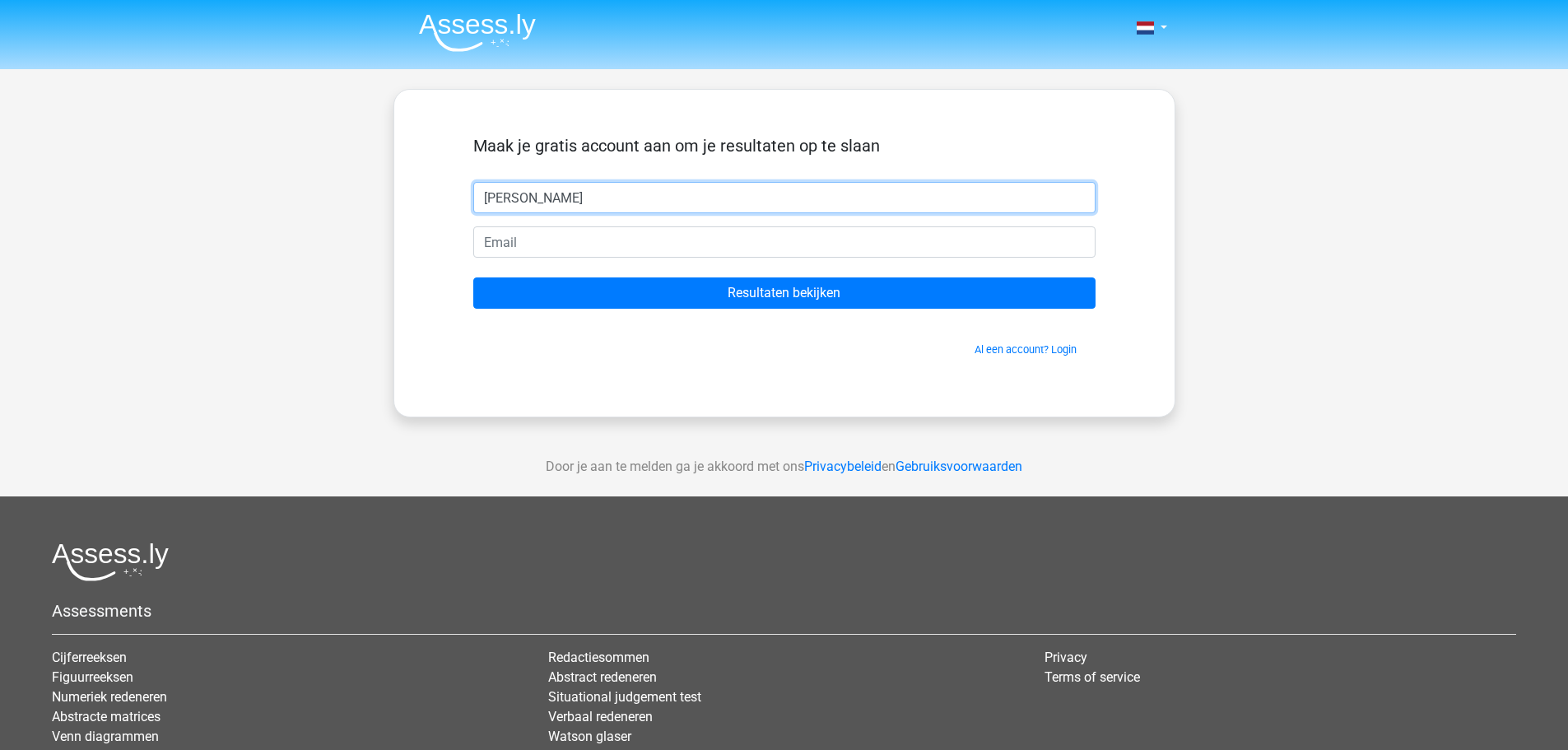
type input "[PERSON_NAME]"
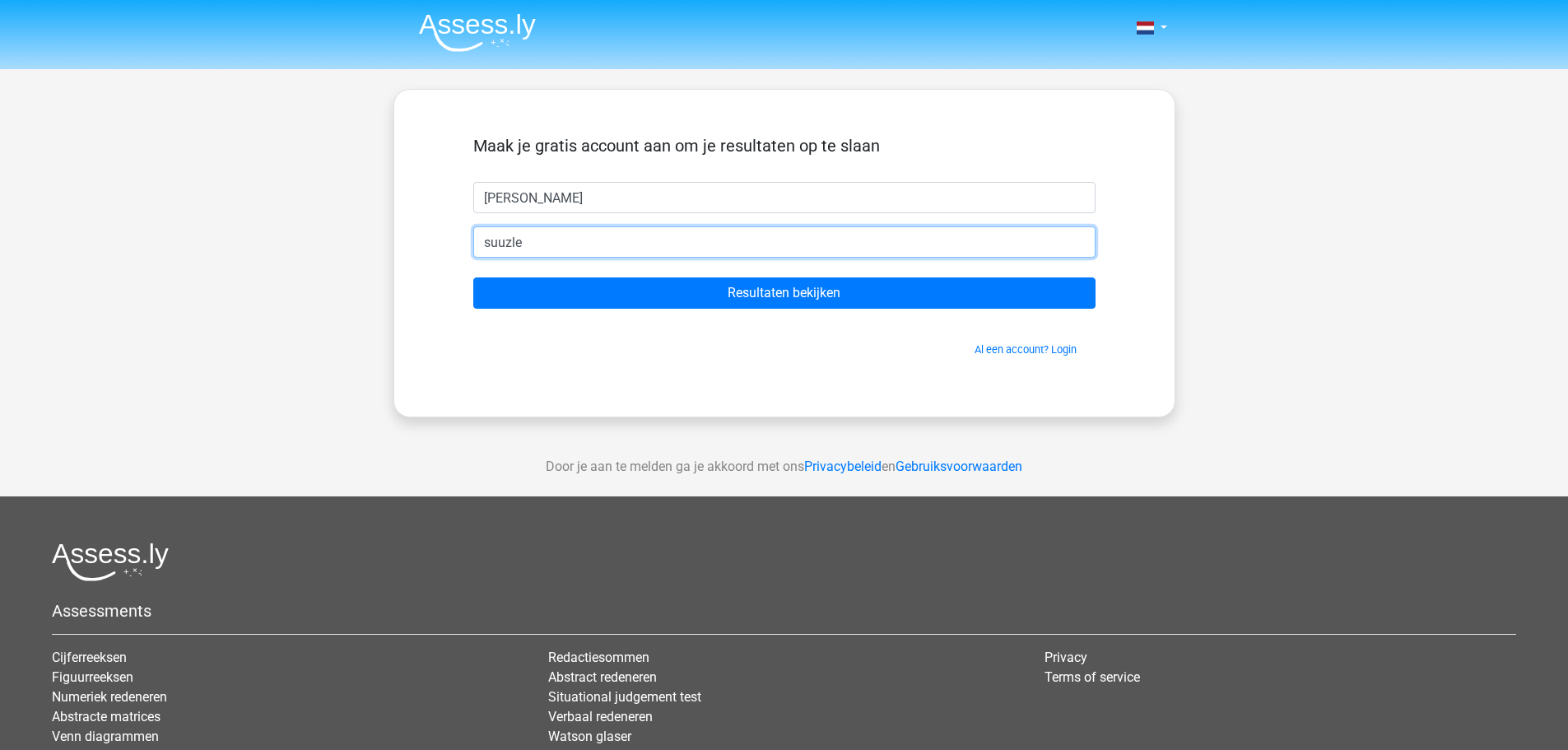
type input "[EMAIL_ADDRESS][DOMAIN_NAME]"
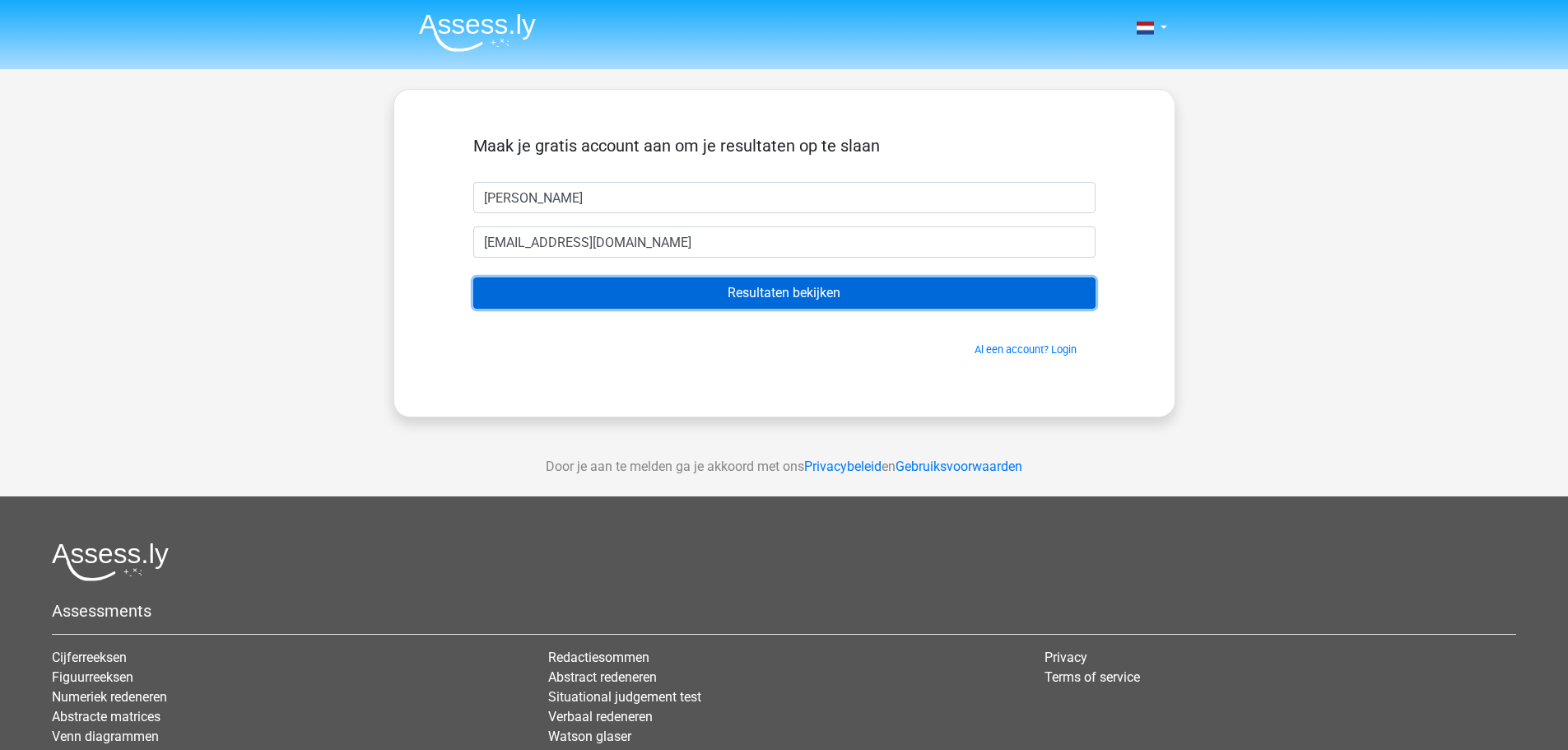
drag, startPoint x: 557, startPoint y: 287, endPoint x: 562, endPoint y: 297, distance: 11.2
click at [555, 285] on input "Resultaten bekijken" at bounding box center [784, 293] width 622 height 31
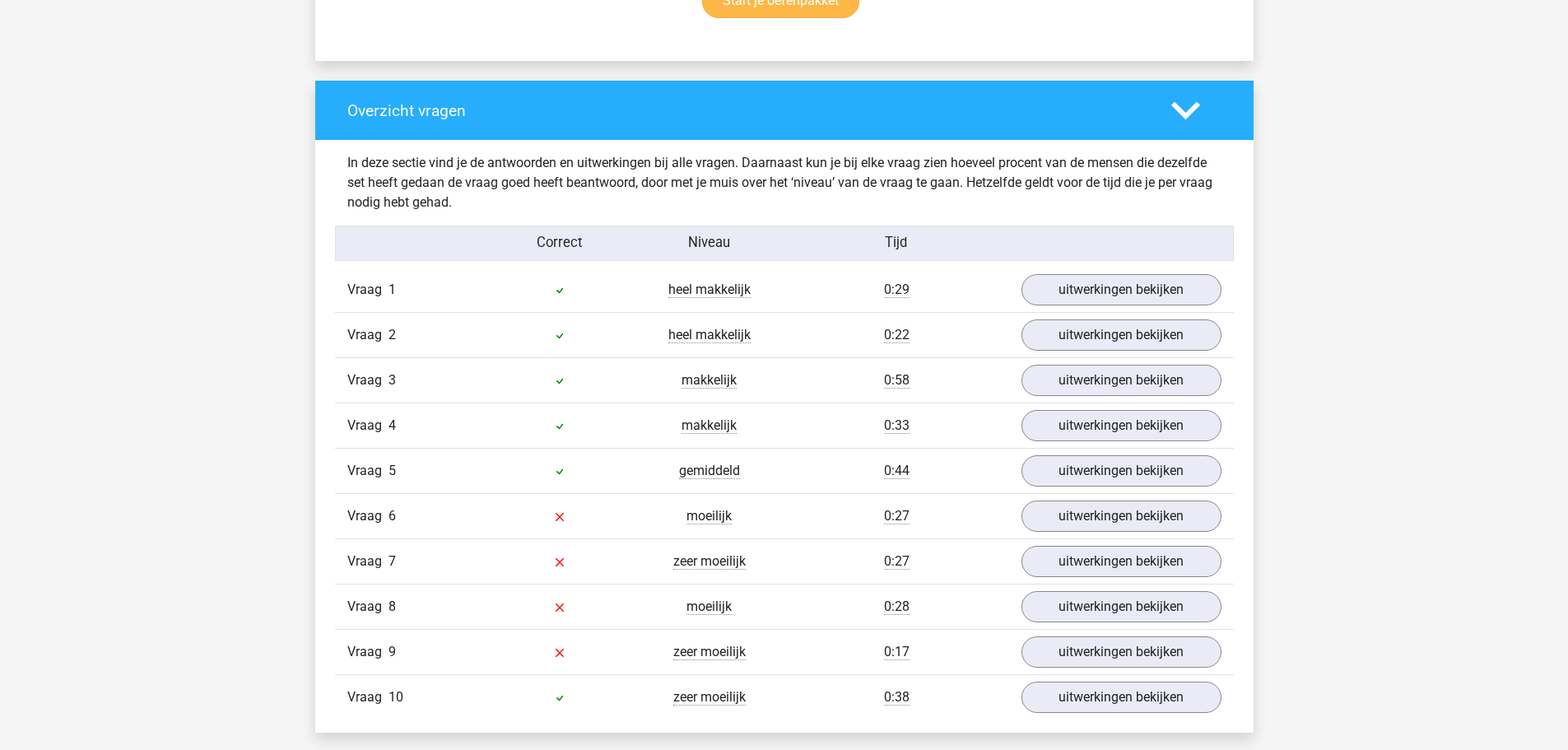
scroll to position [1318, 0]
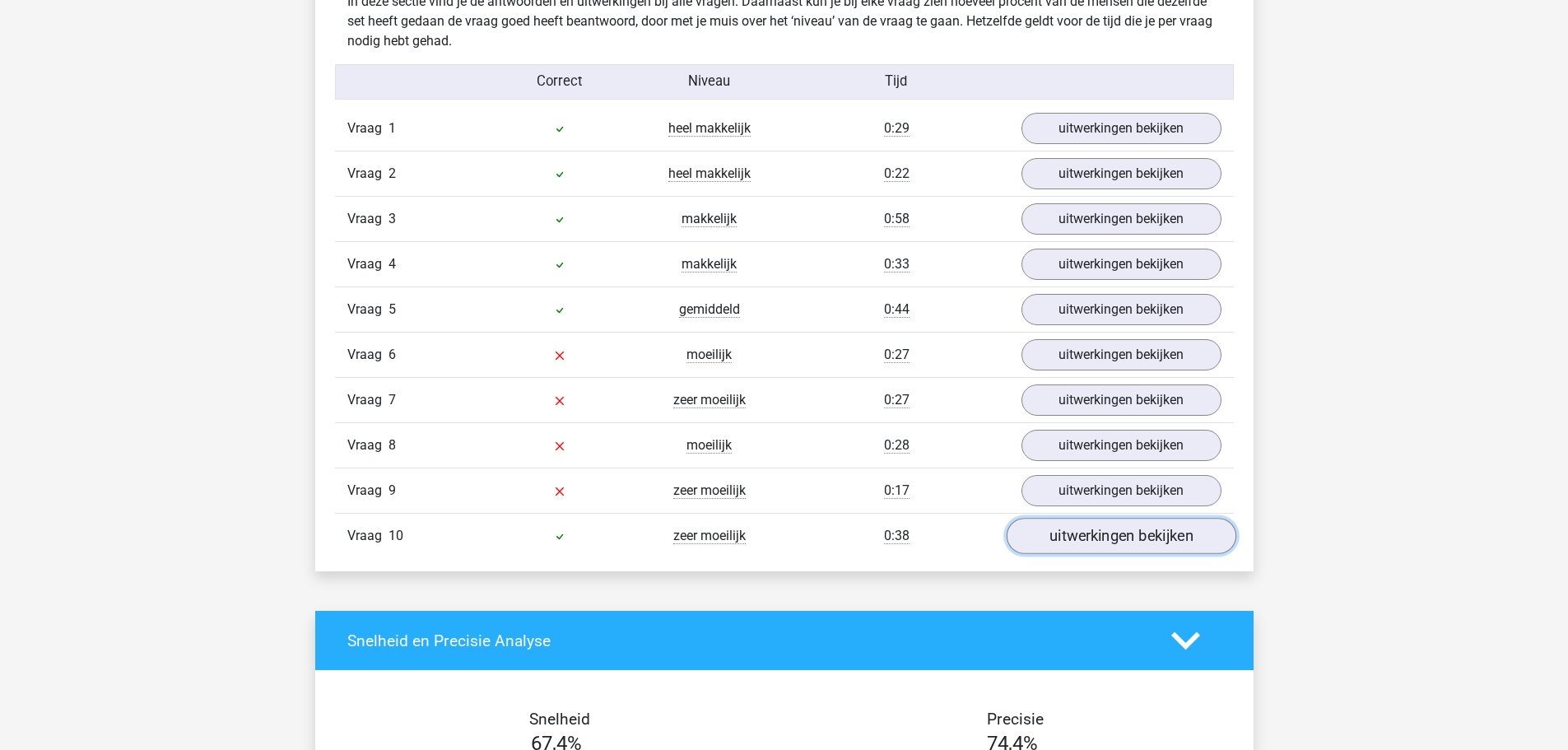
click at [1079, 544] on link "uitwerkingen bekijken" at bounding box center [1121, 536] width 229 height 36
